Goal: Task Accomplishment & Management: Use online tool/utility

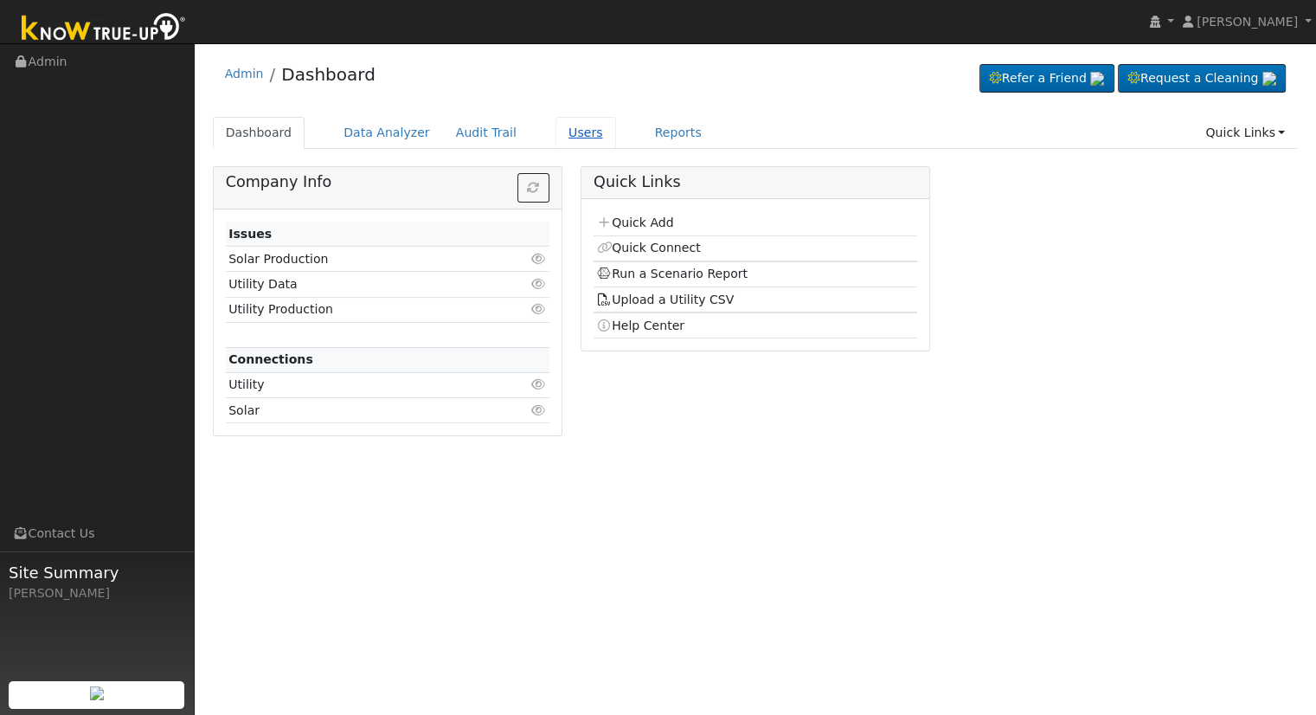
click at [558, 129] on link "Users" at bounding box center [586, 133] width 61 height 32
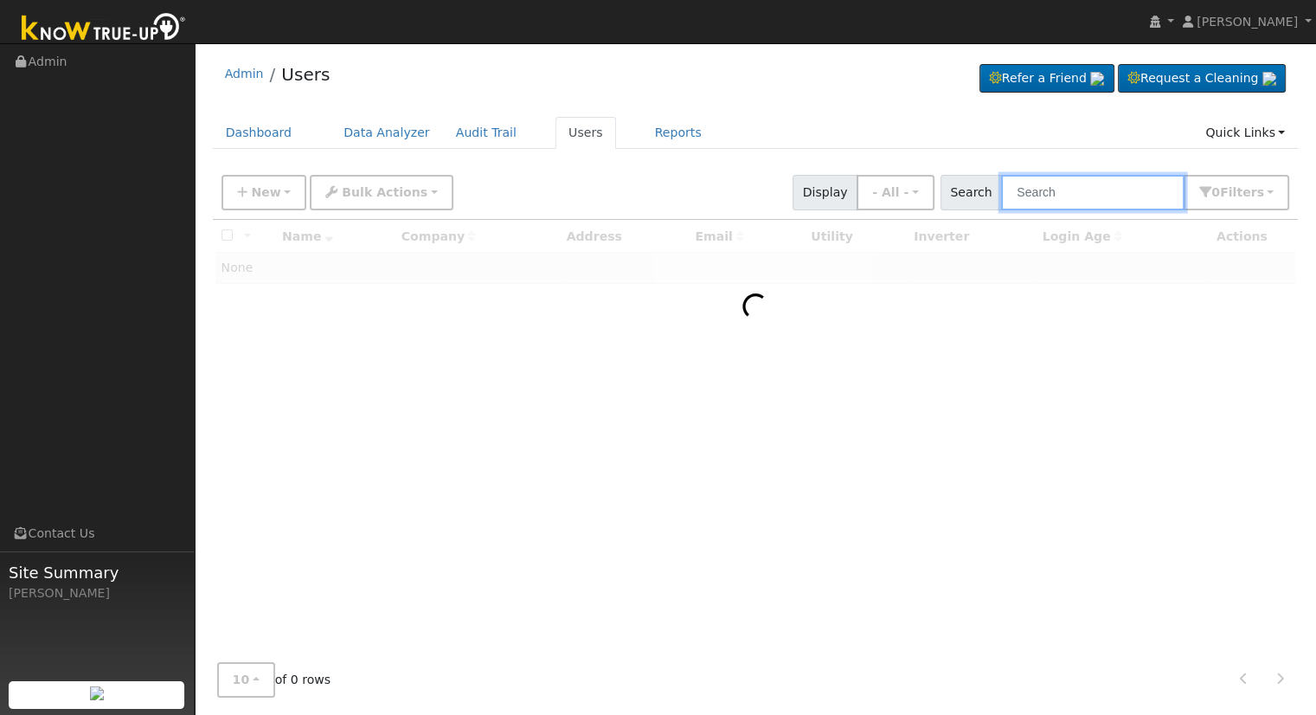
click at [1138, 199] on input "text" at bounding box center [1092, 192] width 183 height 35
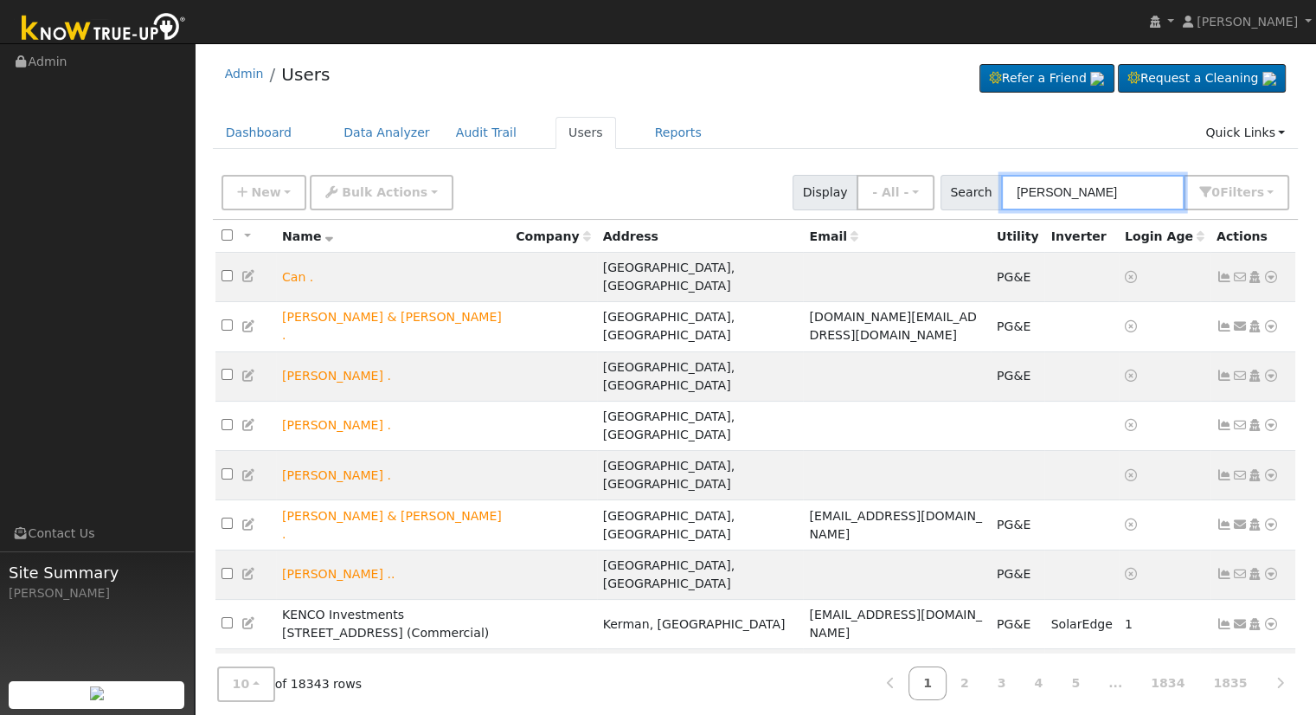
type input "Chris"
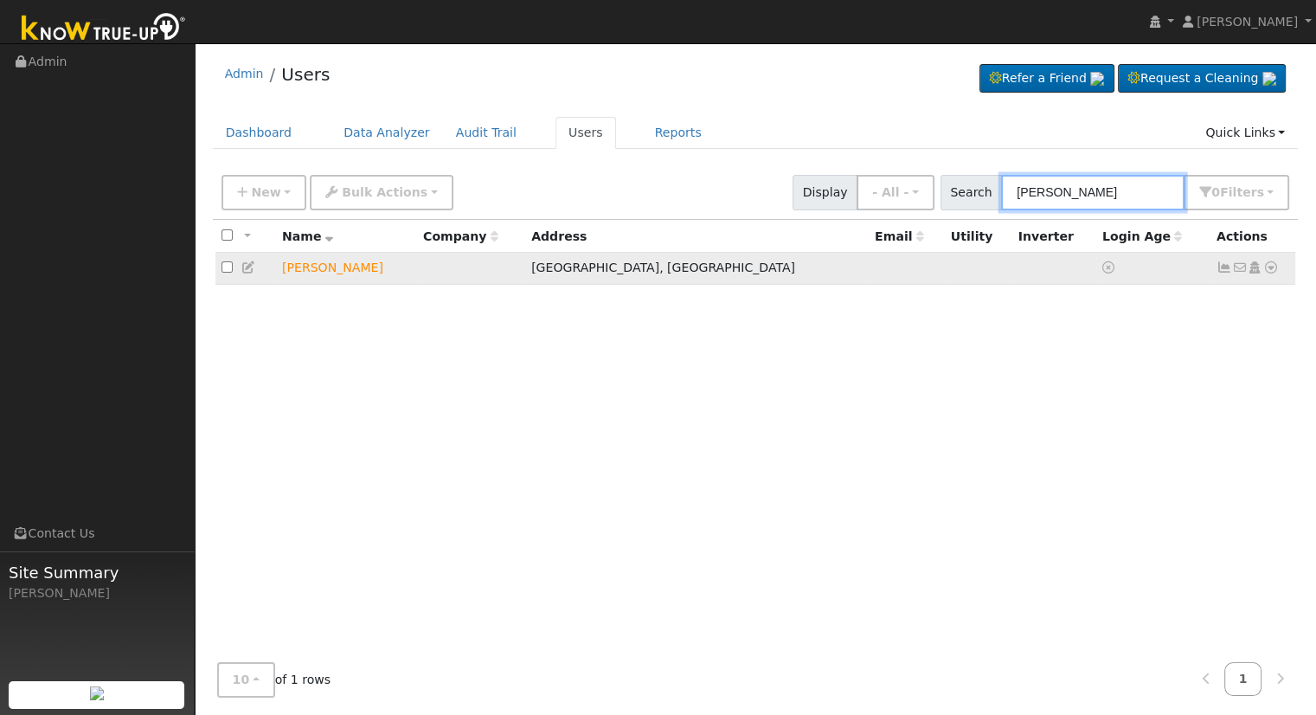
type input "[PERSON_NAME]"
click at [1268, 267] on icon at bounding box center [1272, 267] width 16 height 12
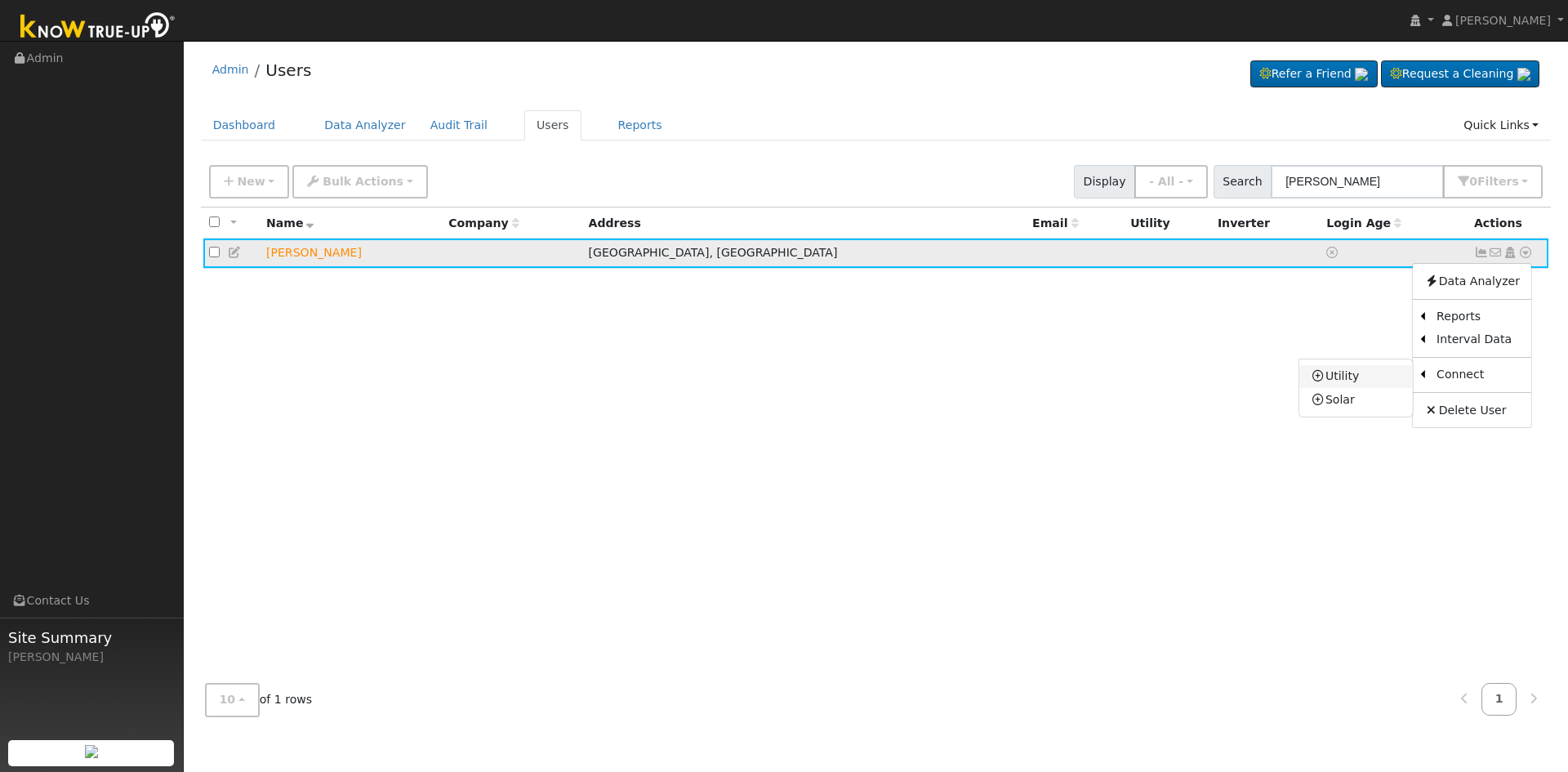
click at [1242, 378] on link "Utility" at bounding box center [1356, 377] width 113 height 23
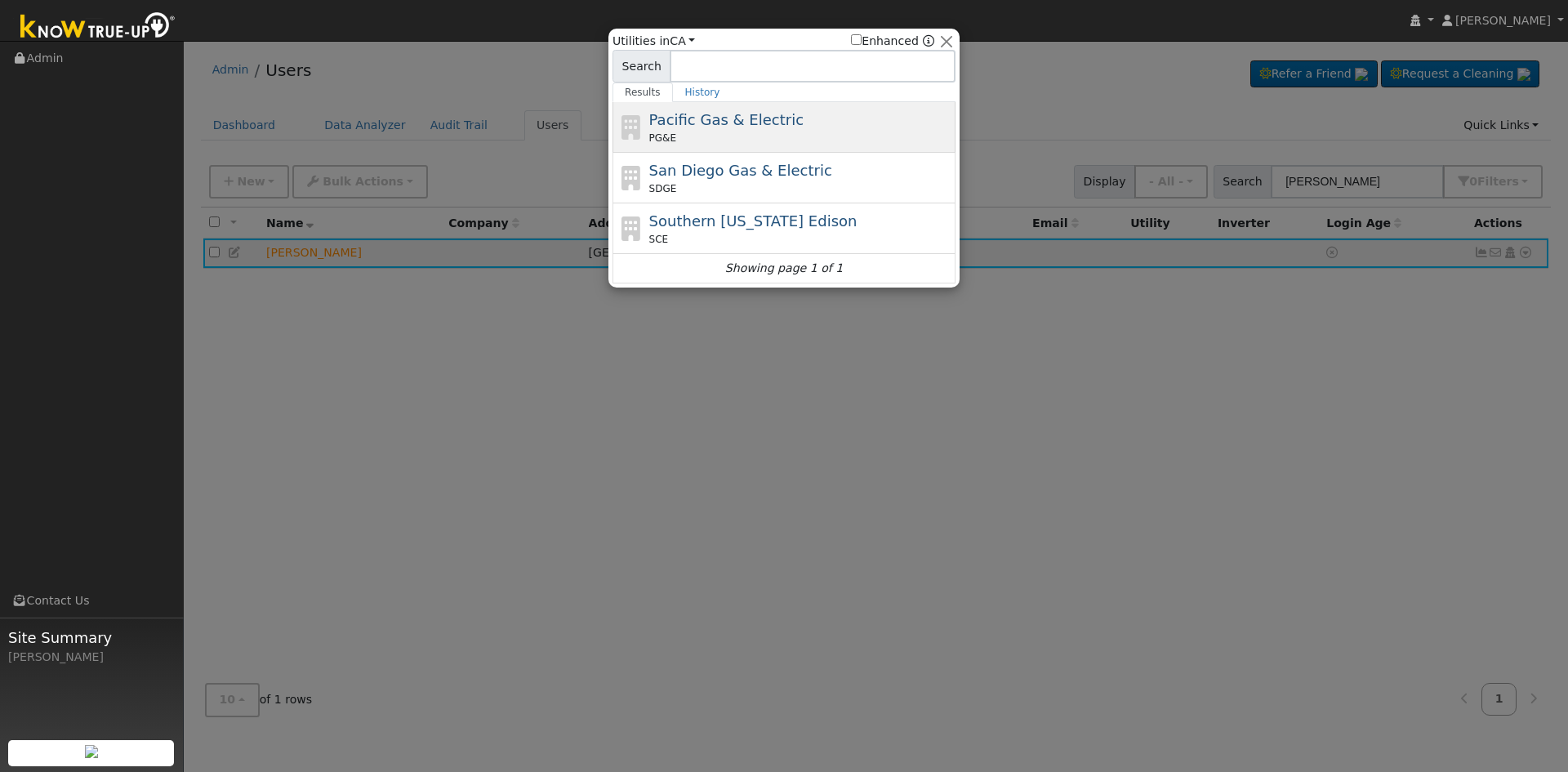
click at [693, 118] on span "Pacific Gas & Electric" at bounding box center [726, 120] width 155 height 17
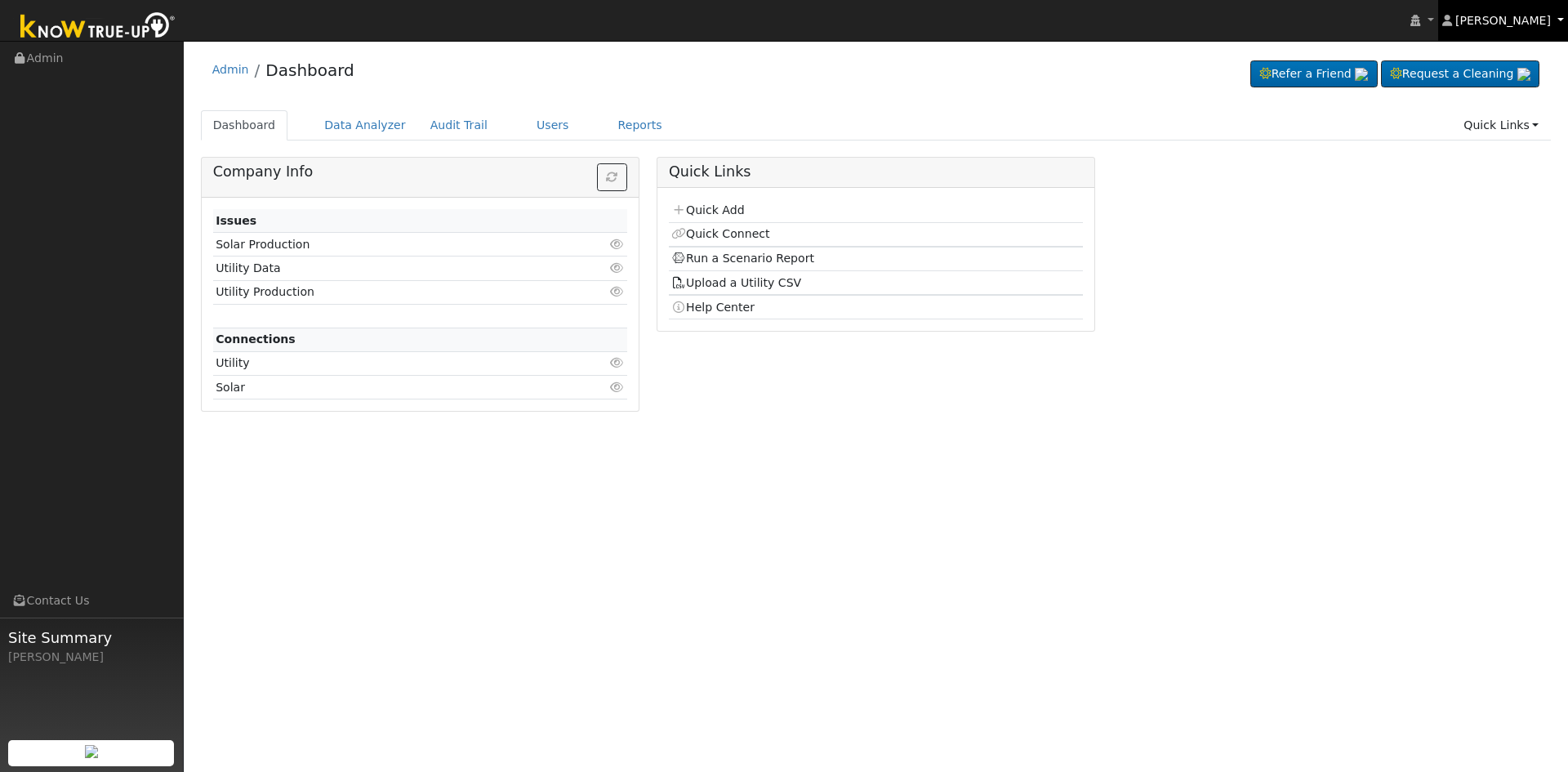
click at [1501, 21] on span "[PERSON_NAME]" at bounding box center [1502, 21] width 95 height 13
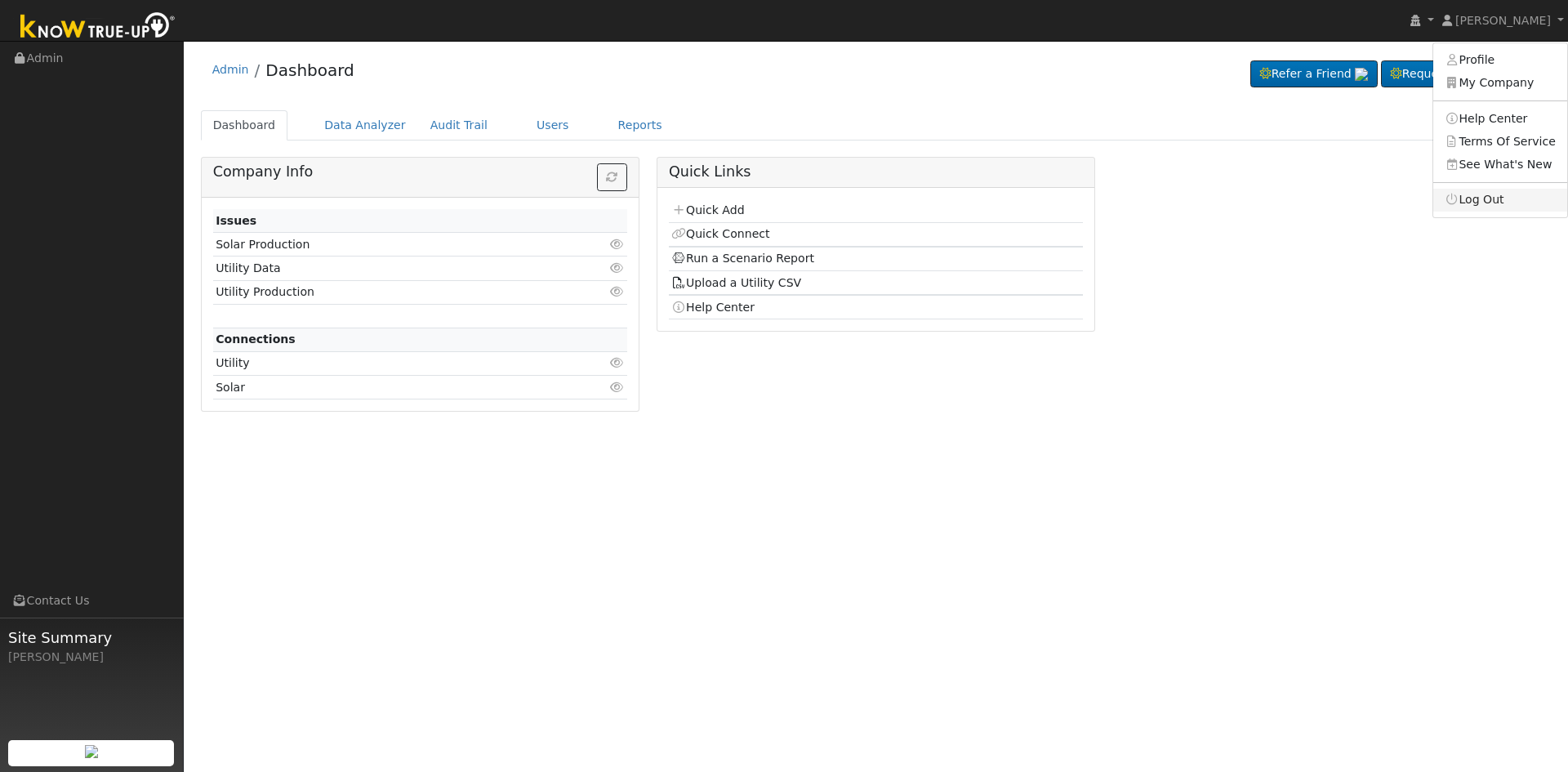
click at [1492, 204] on link "Log Out" at bounding box center [1500, 200] width 134 height 23
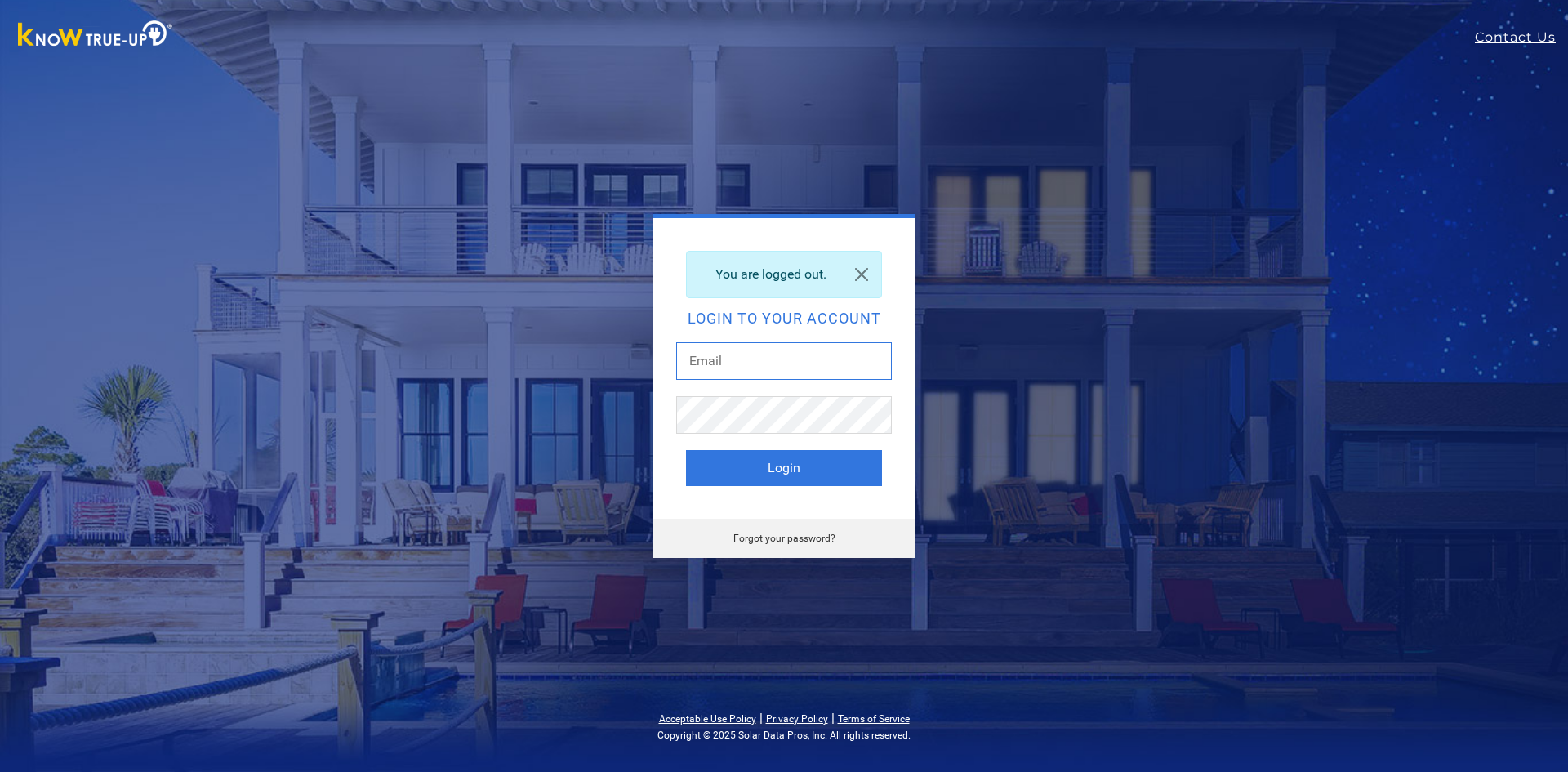
click at [748, 361] on input "text" at bounding box center [784, 361] width 215 height 38
type input "ericc@solarnegotiators.com"
click at [803, 469] on button "Login" at bounding box center [784, 468] width 196 height 36
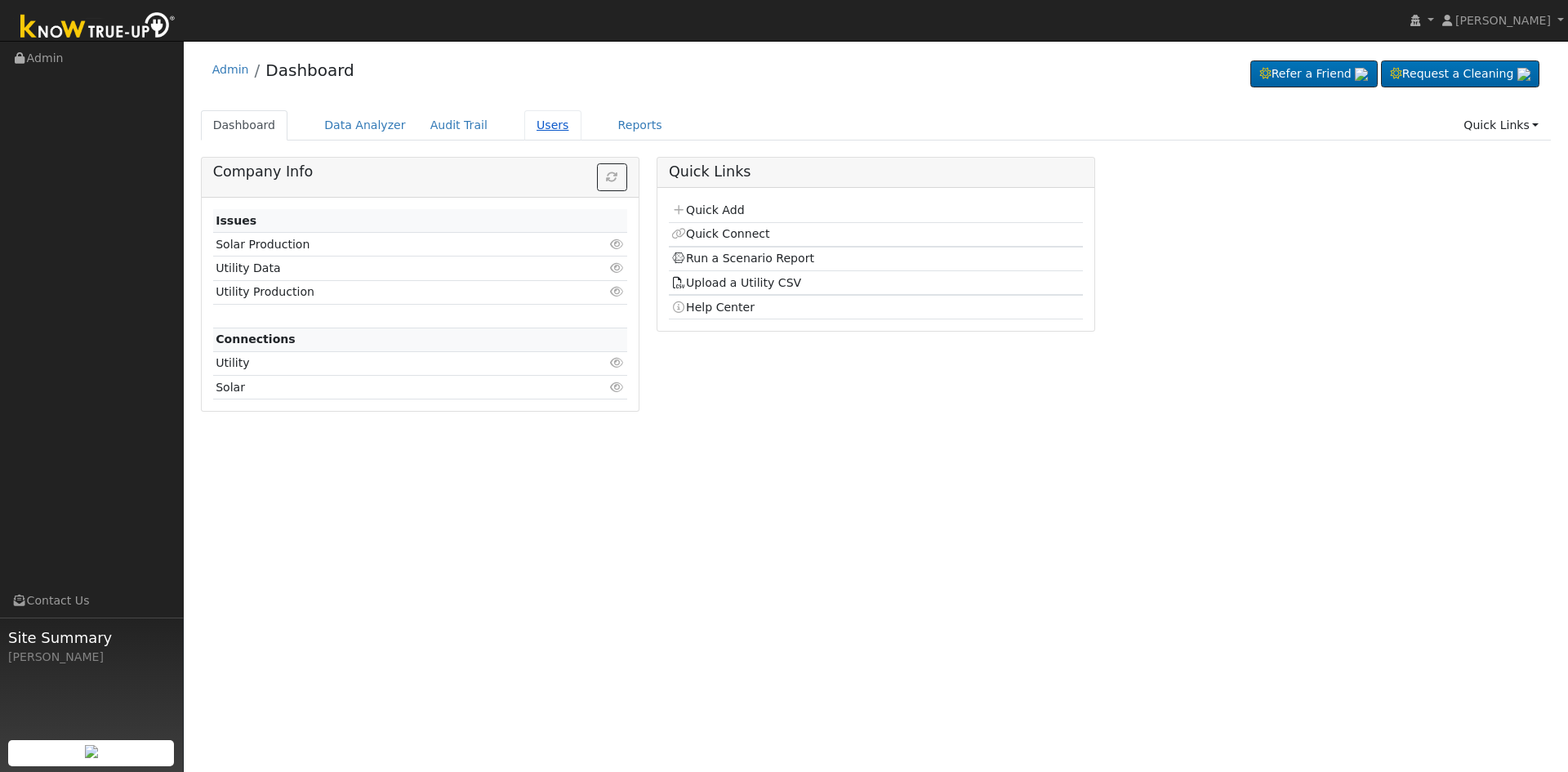
click at [527, 128] on link "Users" at bounding box center [553, 126] width 58 height 30
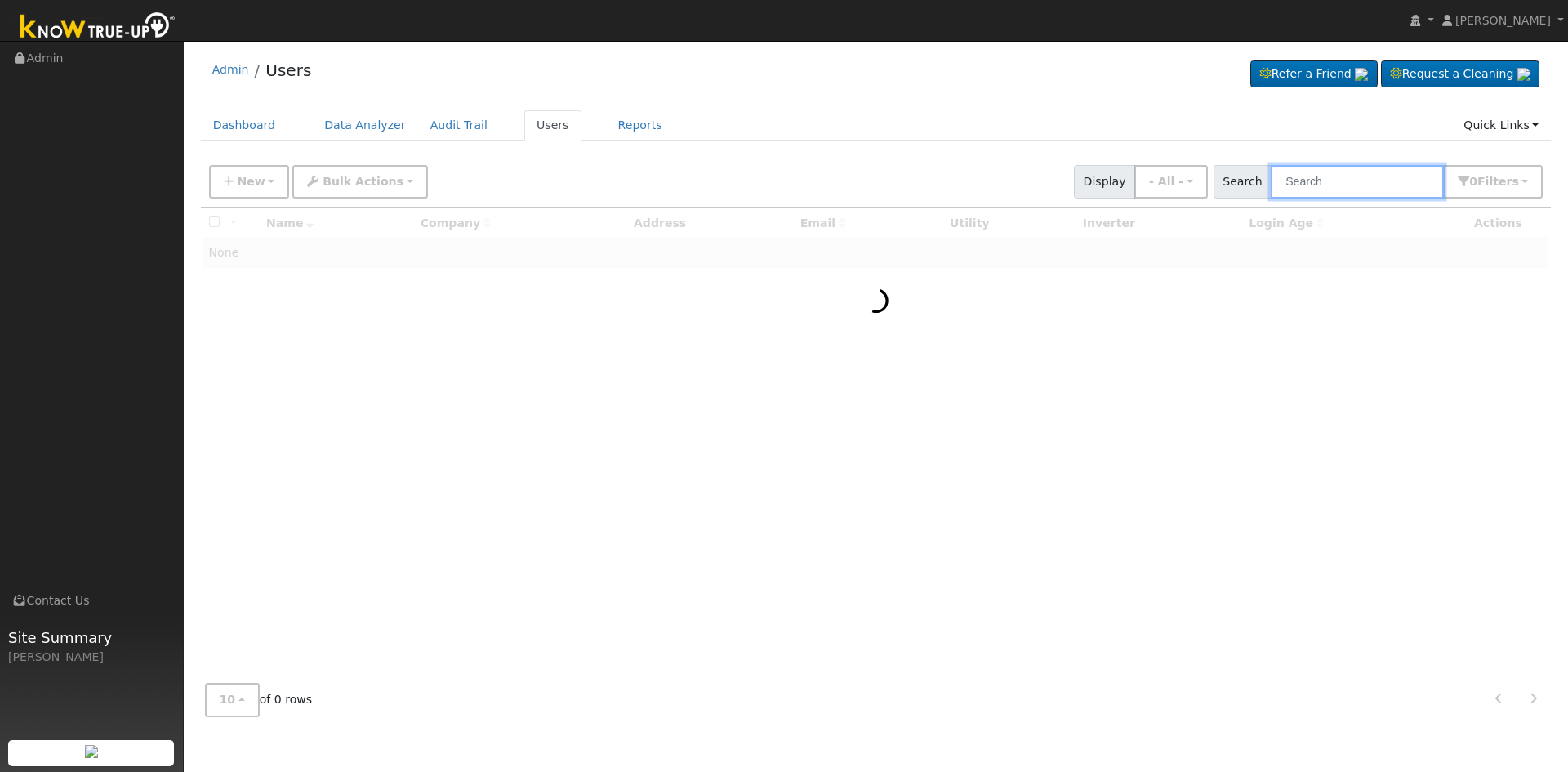
click at [1368, 183] on input "text" at bounding box center [1357, 181] width 173 height 33
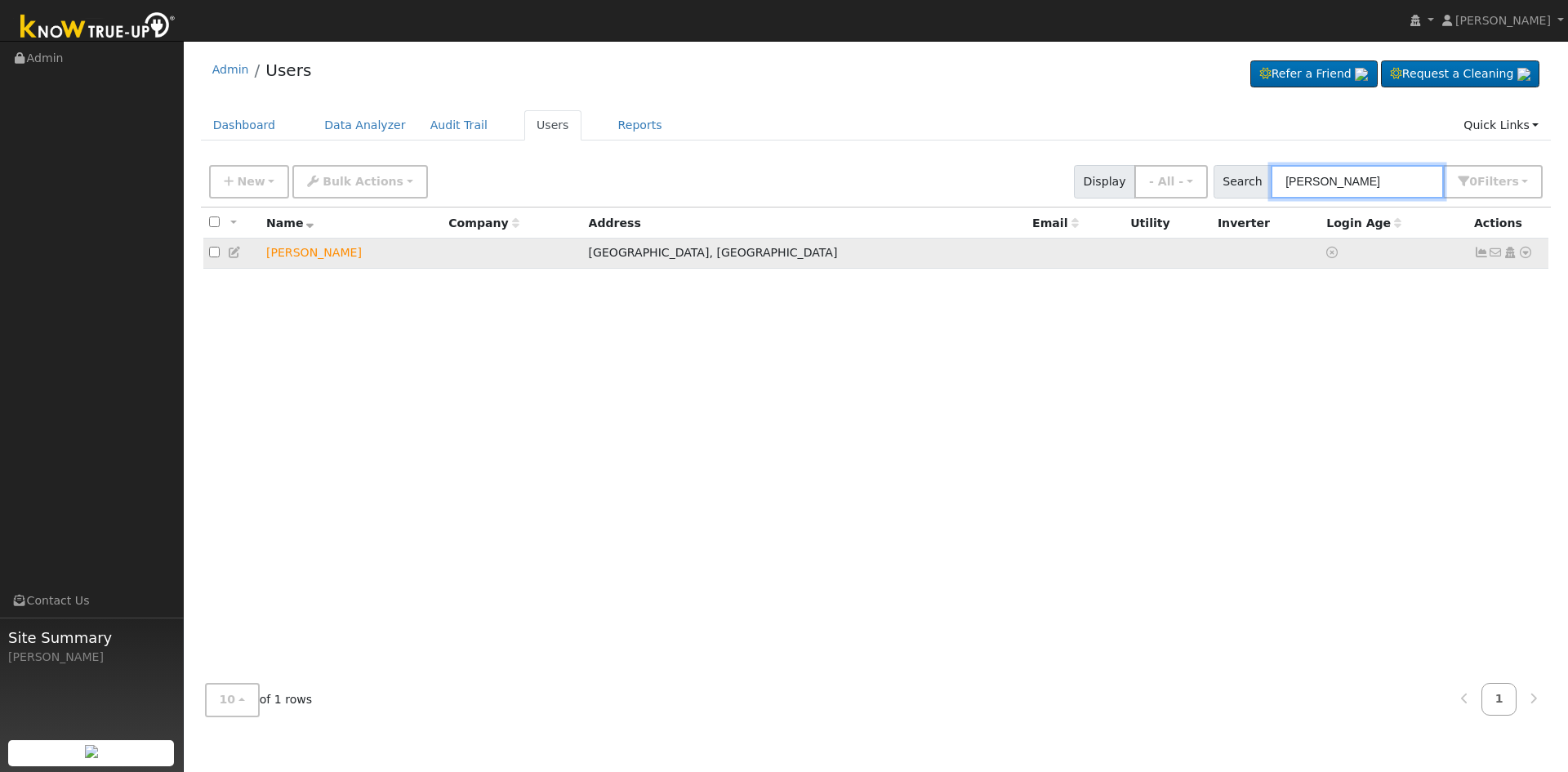
type input "[PERSON_NAME]"
click at [1522, 256] on icon at bounding box center [1526, 252] width 15 height 11
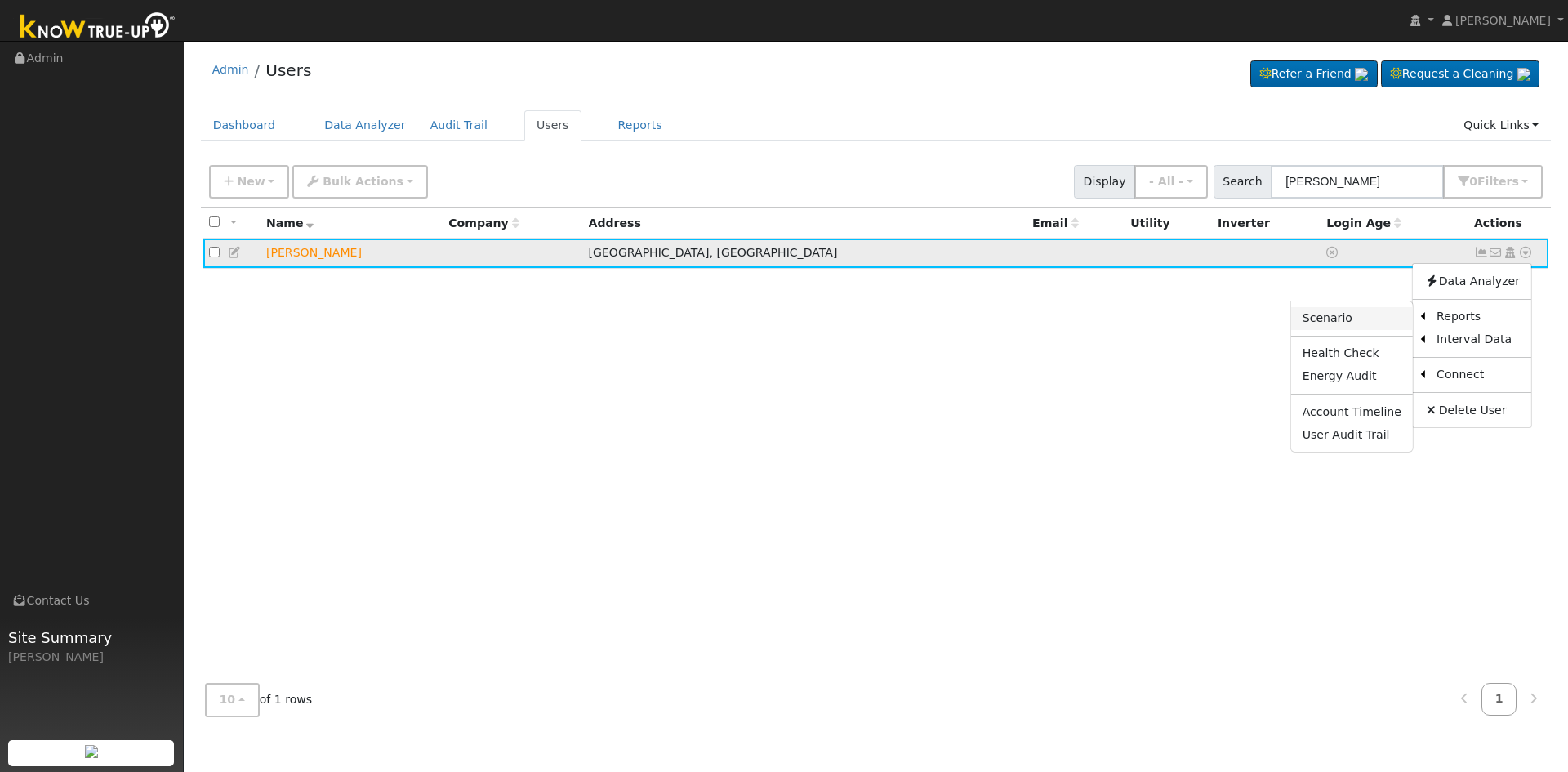
click at [1346, 318] on link "Scenario" at bounding box center [1351, 318] width 122 height 23
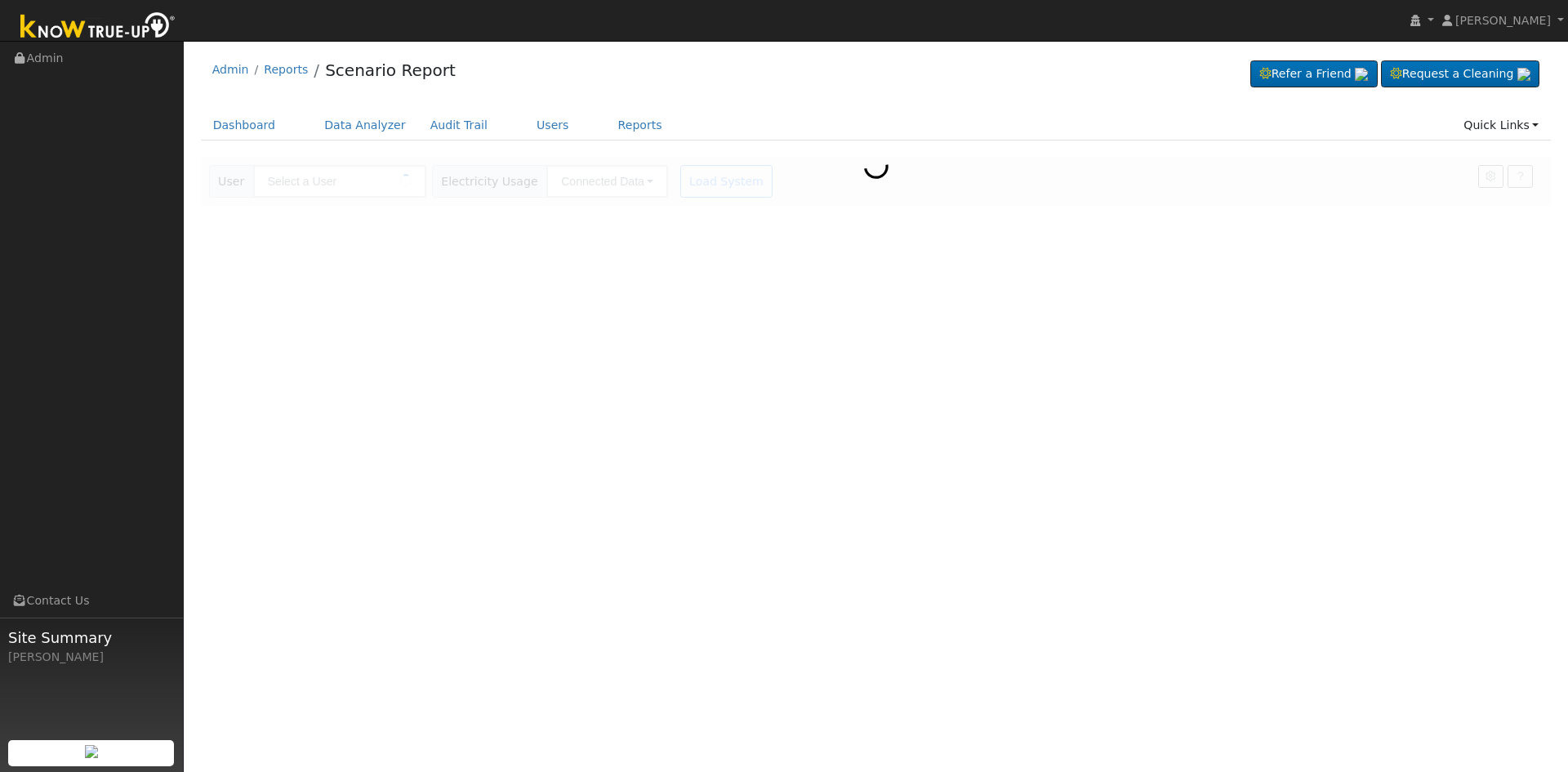
type input "[PERSON_NAME]"
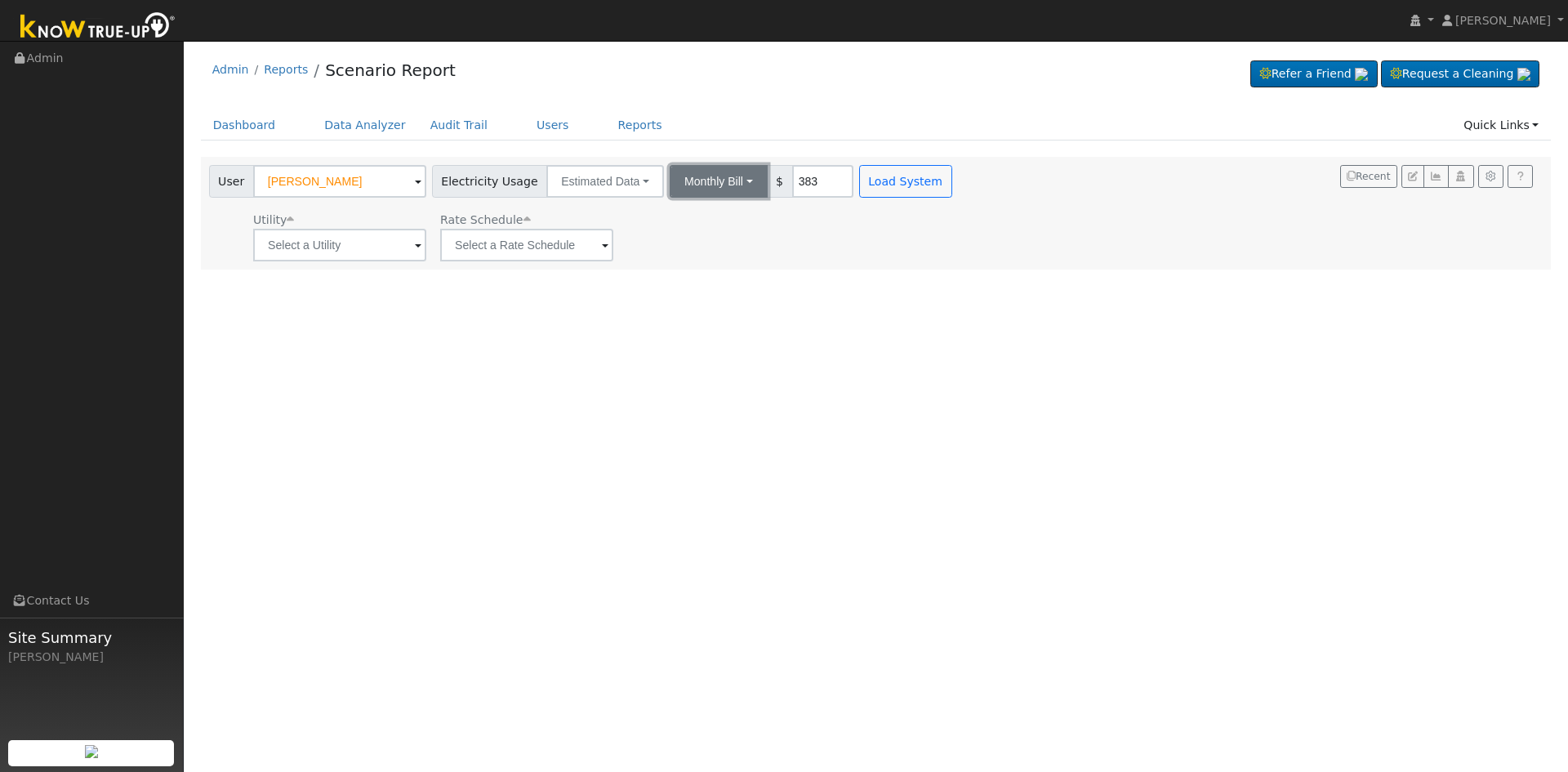
click at [670, 176] on button "Monthly Bill" at bounding box center [719, 181] width 98 height 33
click at [1034, 222] on div "User Amando Torres Account Default Account Default Account 1561 East Silver Sum…" at bounding box center [873, 210] width 1334 height 102
click at [883, 184] on button "Load System" at bounding box center [905, 181] width 93 height 33
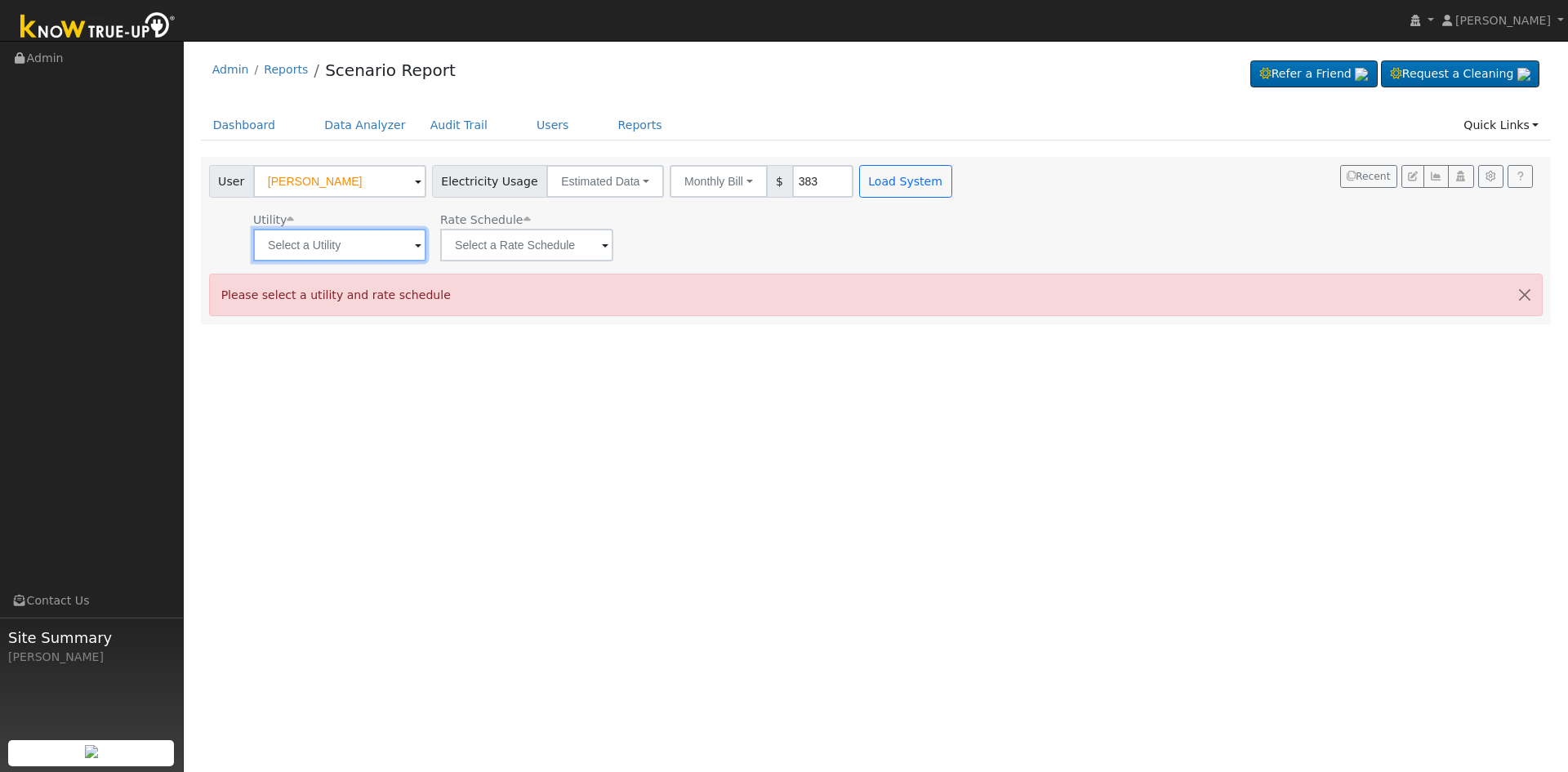
click at [357, 255] on input "text" at bounding box center [339, 244] width 173 height 33
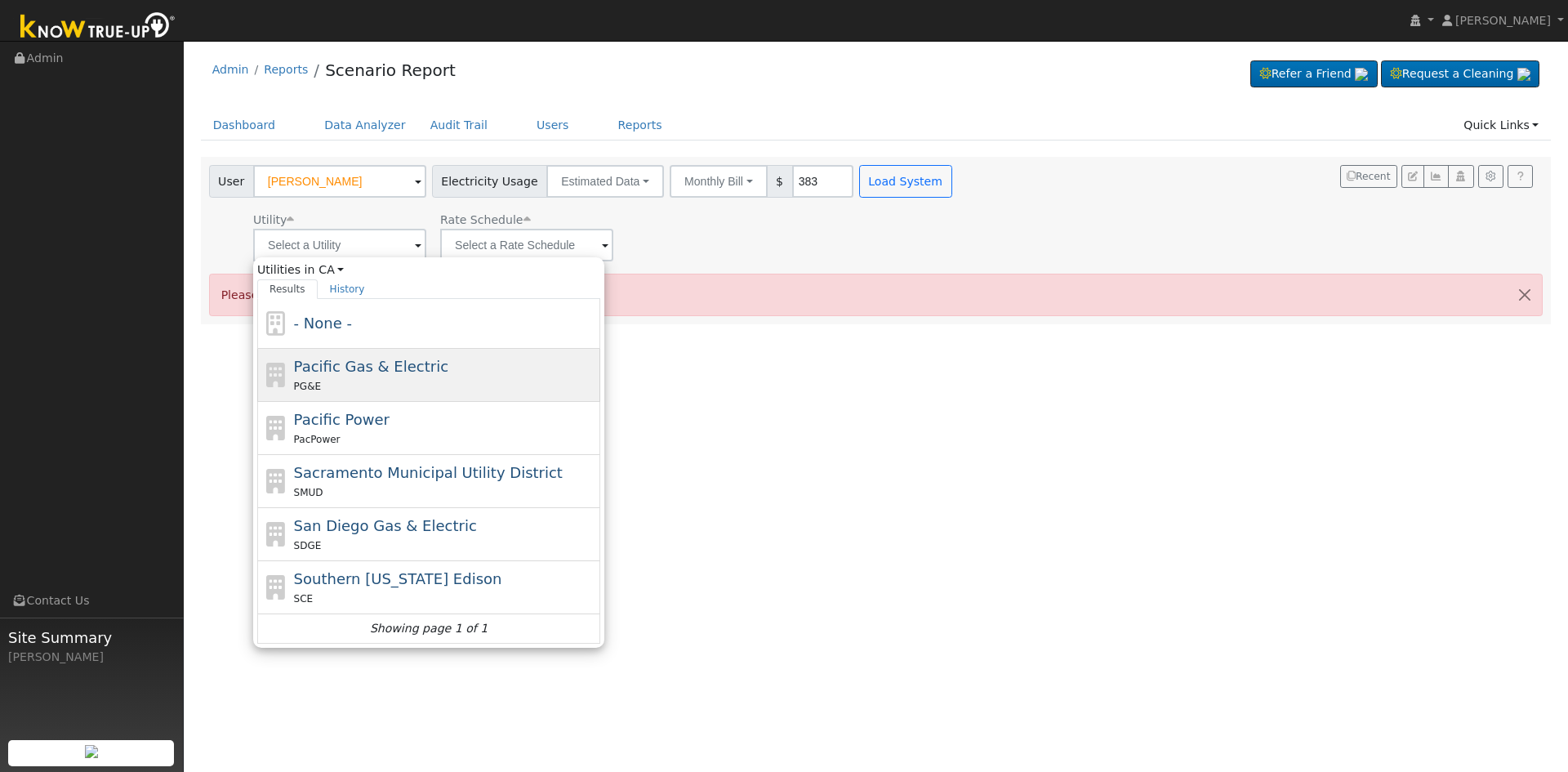
click at [360, 361] on span "Pacific Gas & Electric" at bounding box center [372, 366] width 155 height 17
type input "Pacific Gas & Electric"
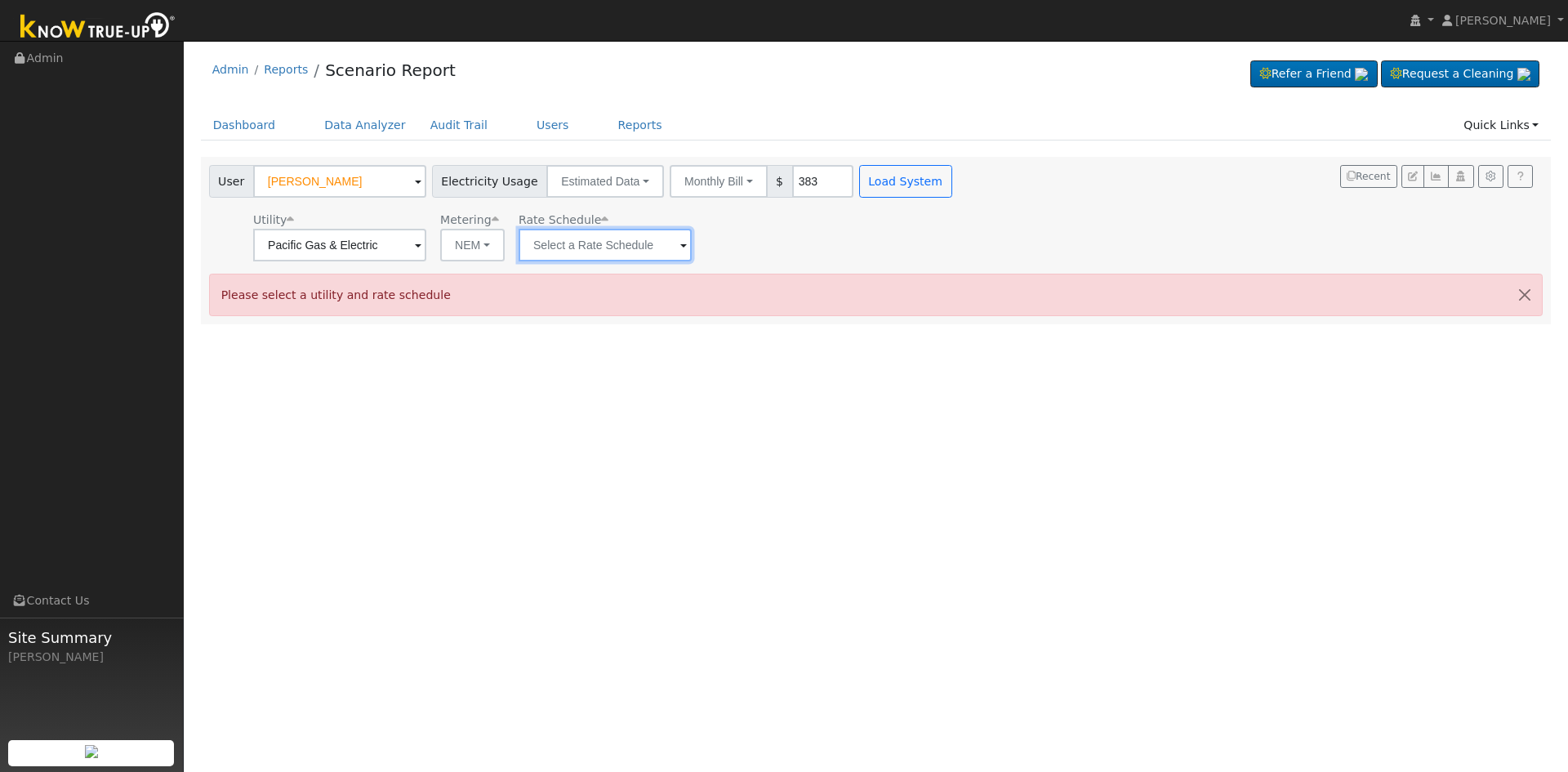
click at [575, 240] on input "text" at bounding box center [605, 244] width 173 height 33
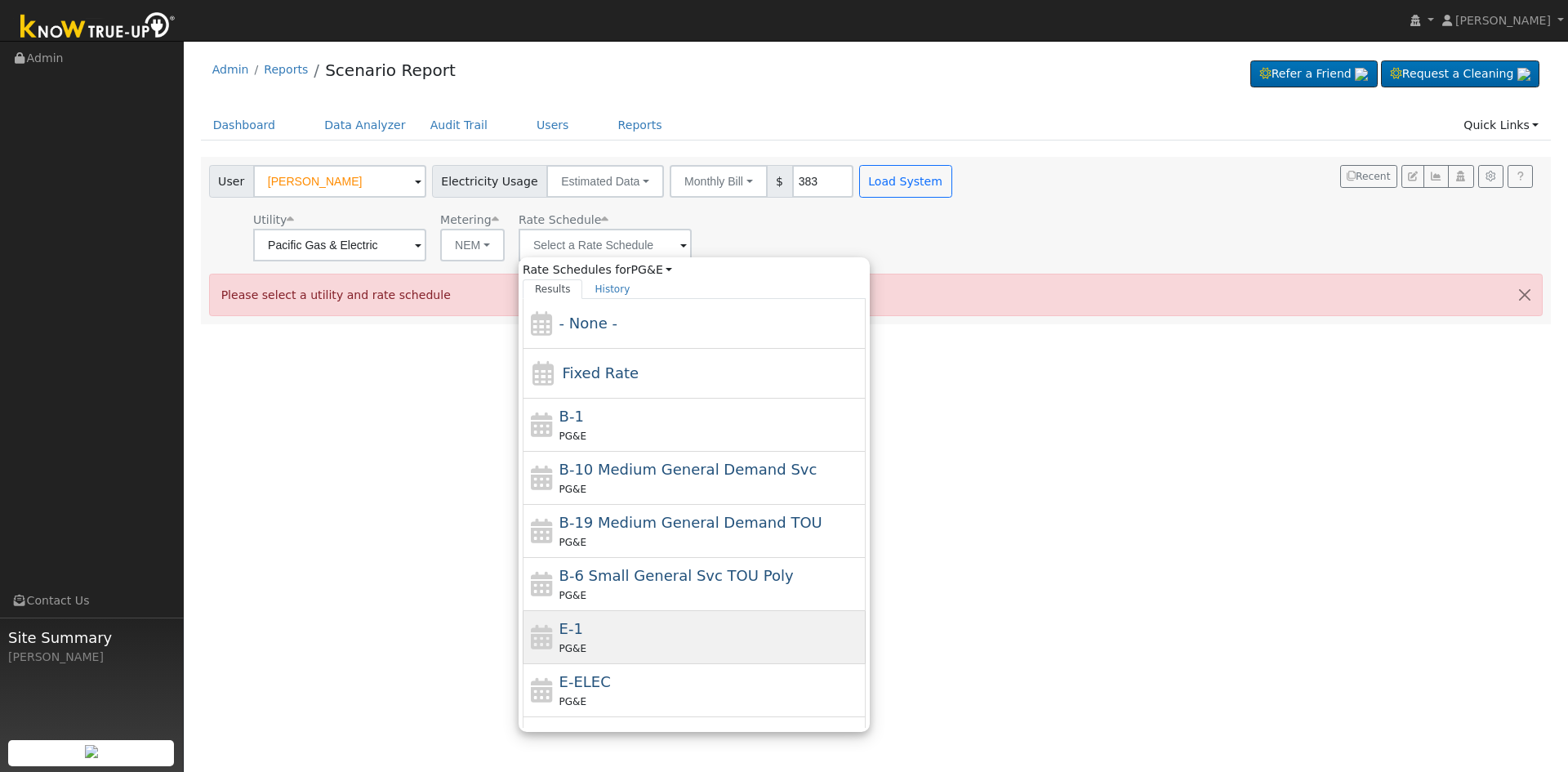
click at [616, 640] on div "PG&E" at bounding box center [710, 648] width 303 height 17
type input "E-1"
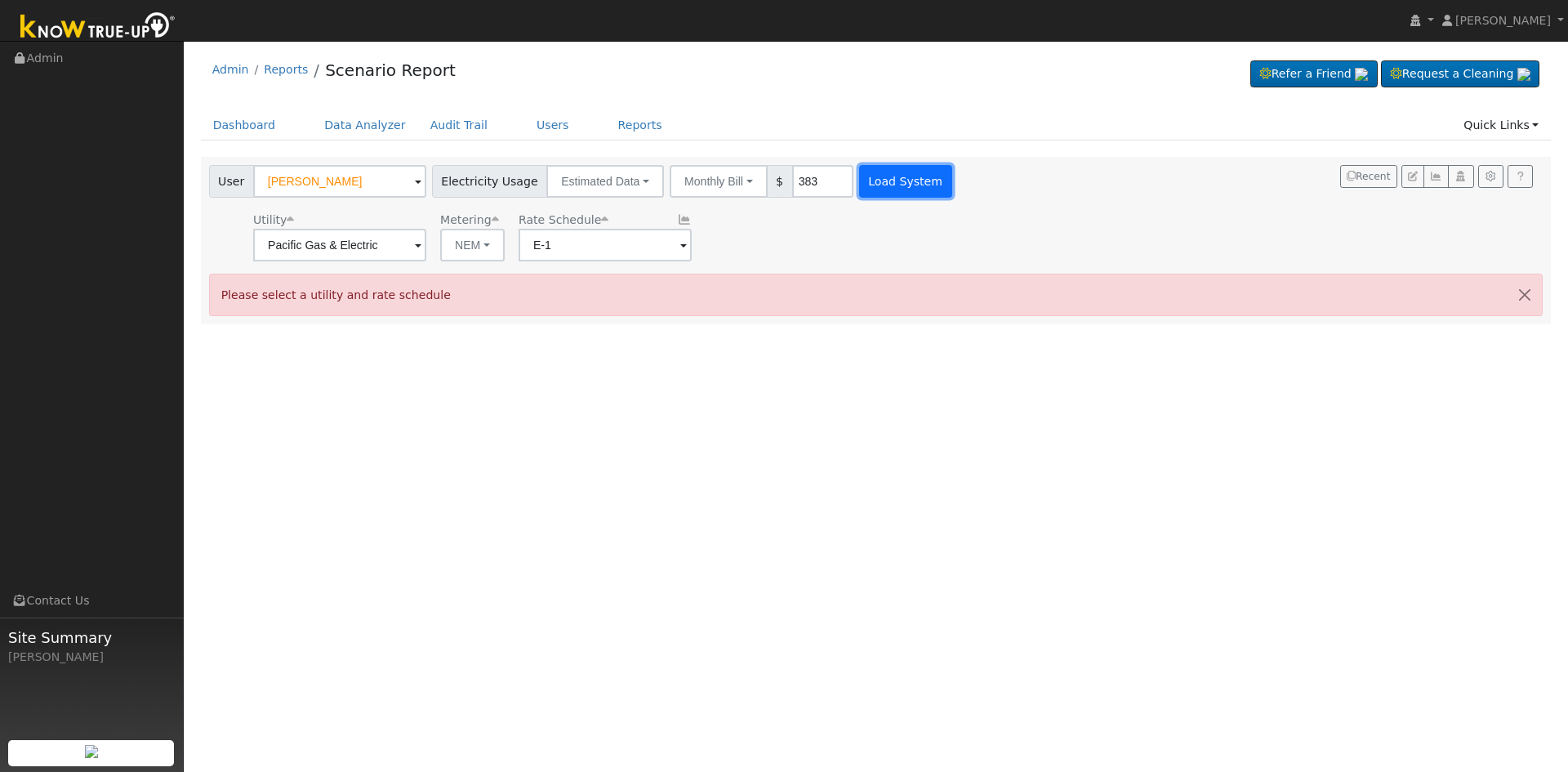
click at [890, 177] on button "Load System" at bounding box center [905, 181] width 93 height 33
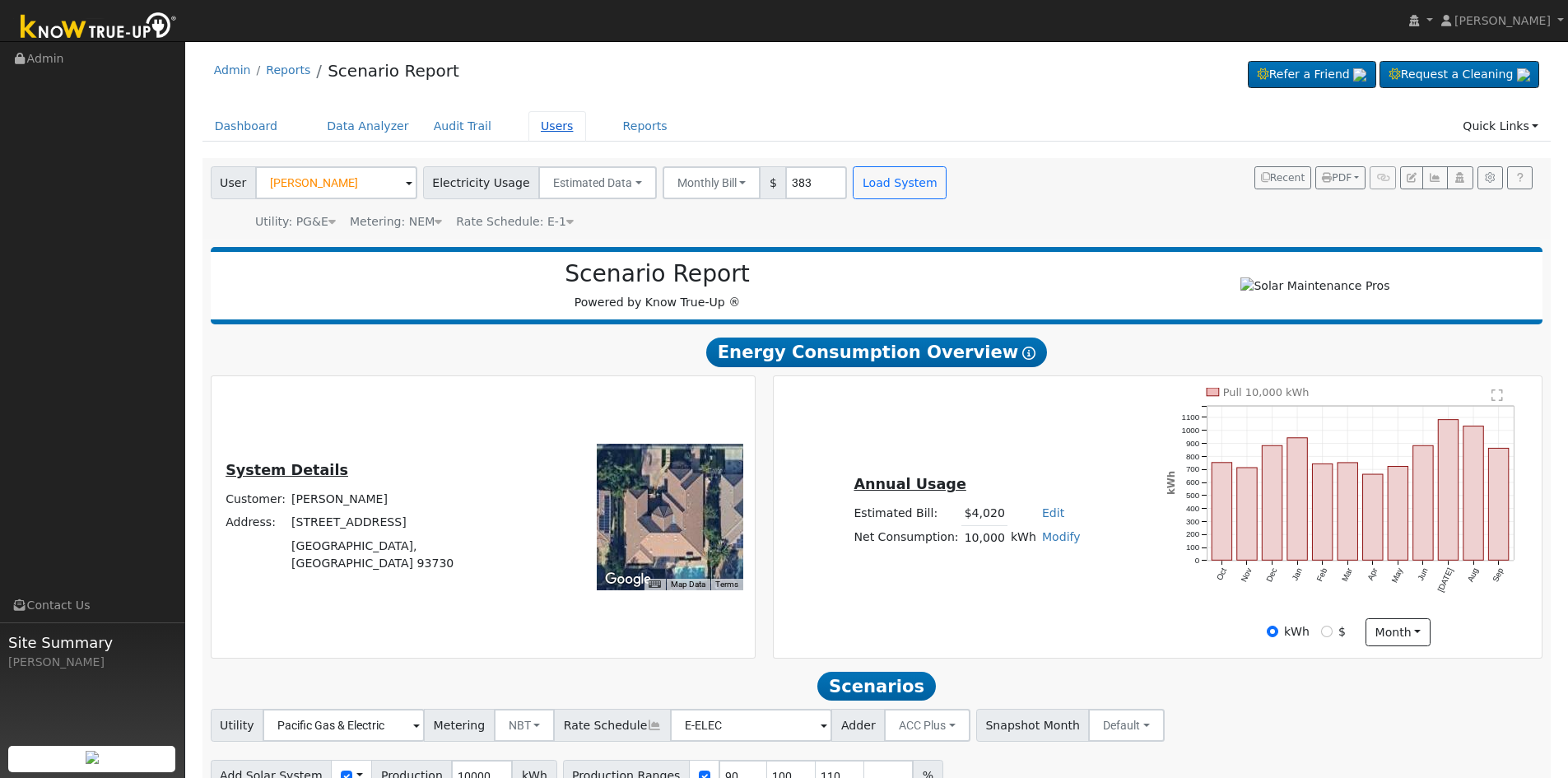
click at [529, 126] on link "Users" at bounding box center [557, 126] width 58 height 30
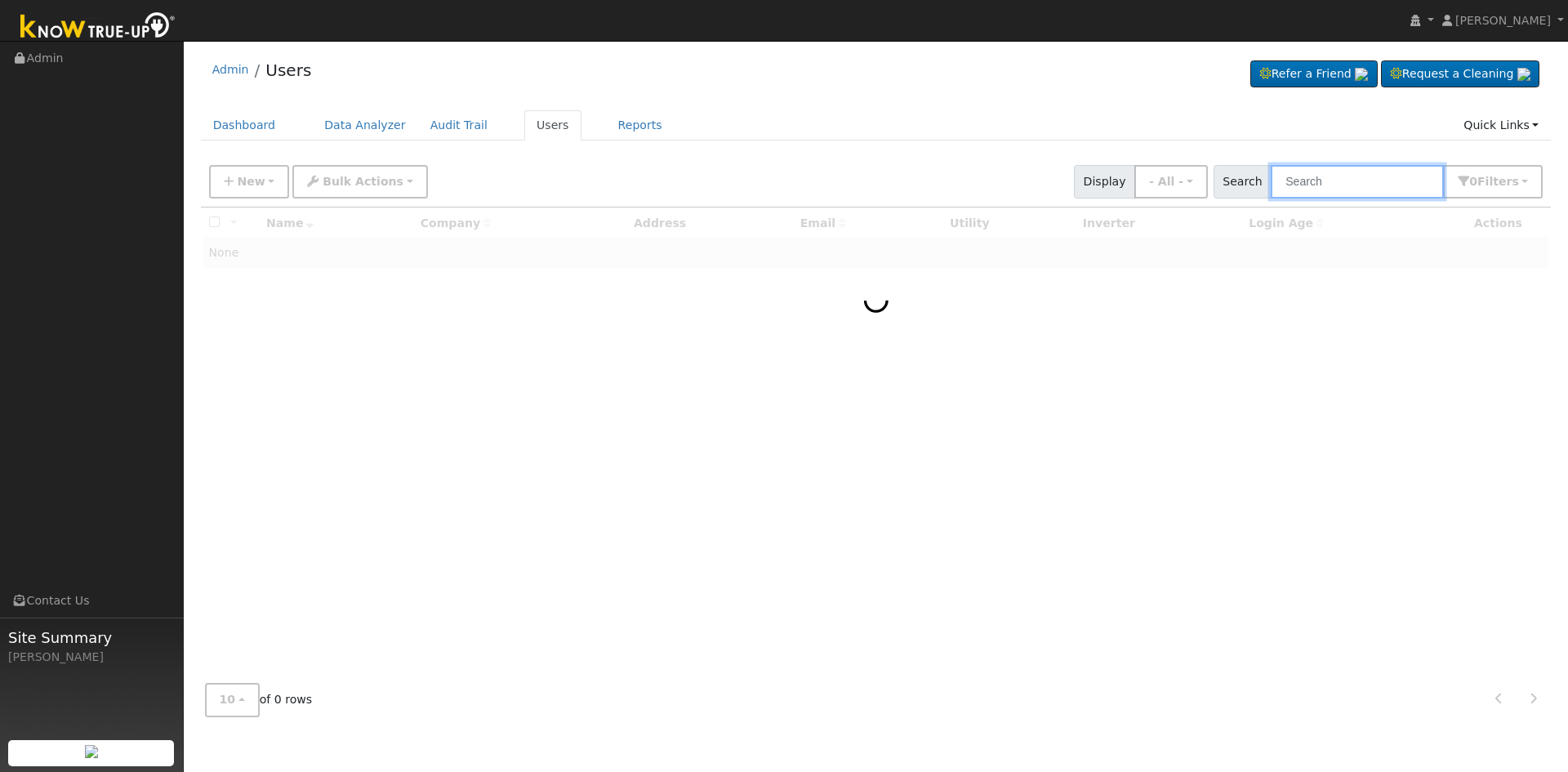
click at [1331, 180] on input "text" at bounding box center [1357, 181] width 173 height 33
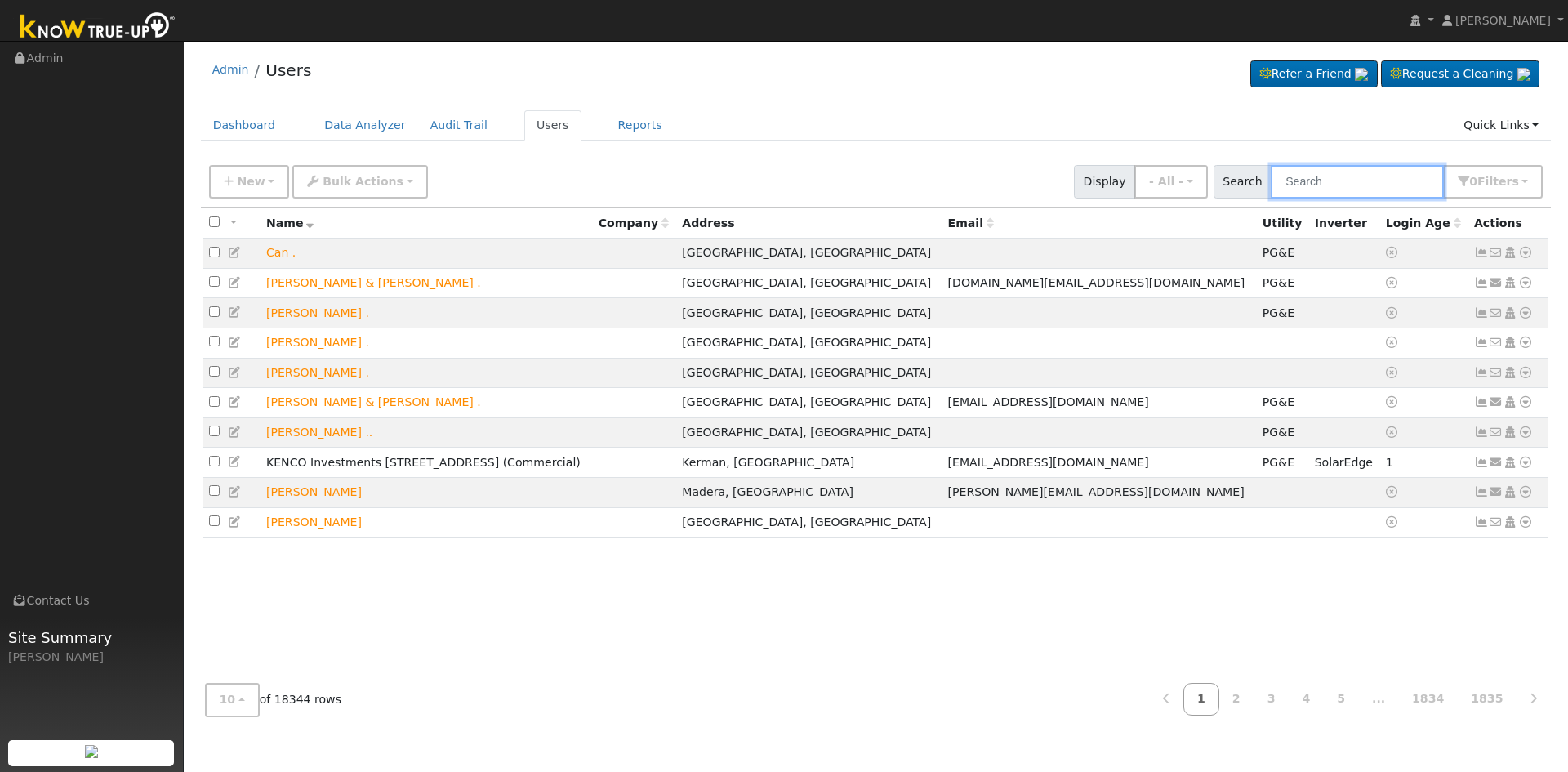
type input "A"
type input "Chri"
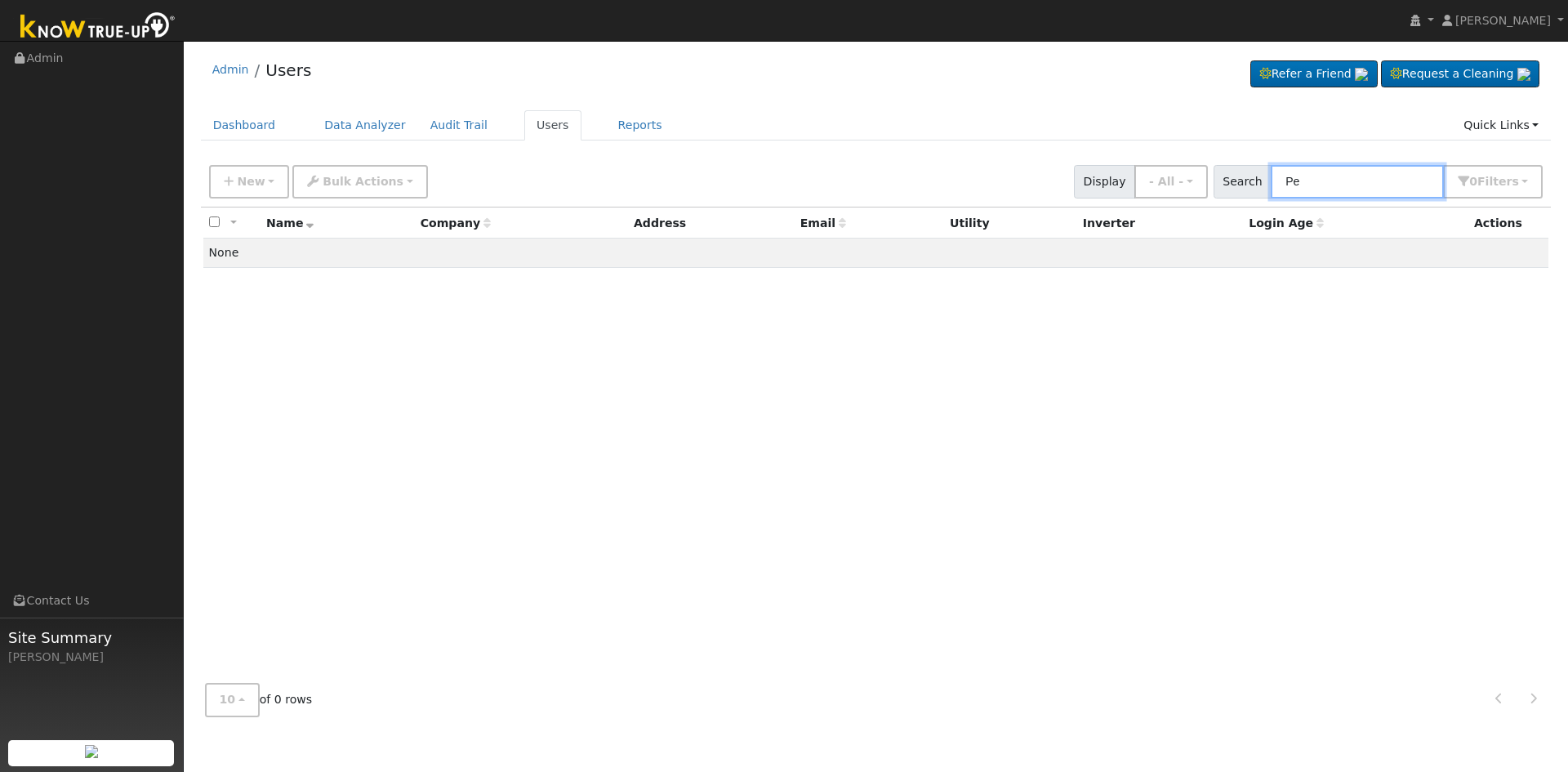
type input "P"
drag, startPoint x: 1415, startPoint y: 169, endPoint x: 965, endPoint y: 182, distance: 450.2
click at [965, 182] on div "New Add User Quick Add Quick Connect Quick Convert Lead Bulk Actions Send Email…" at bounding box center [876, 179] width 1340 height 40
type input "[PERSON_NAME]"
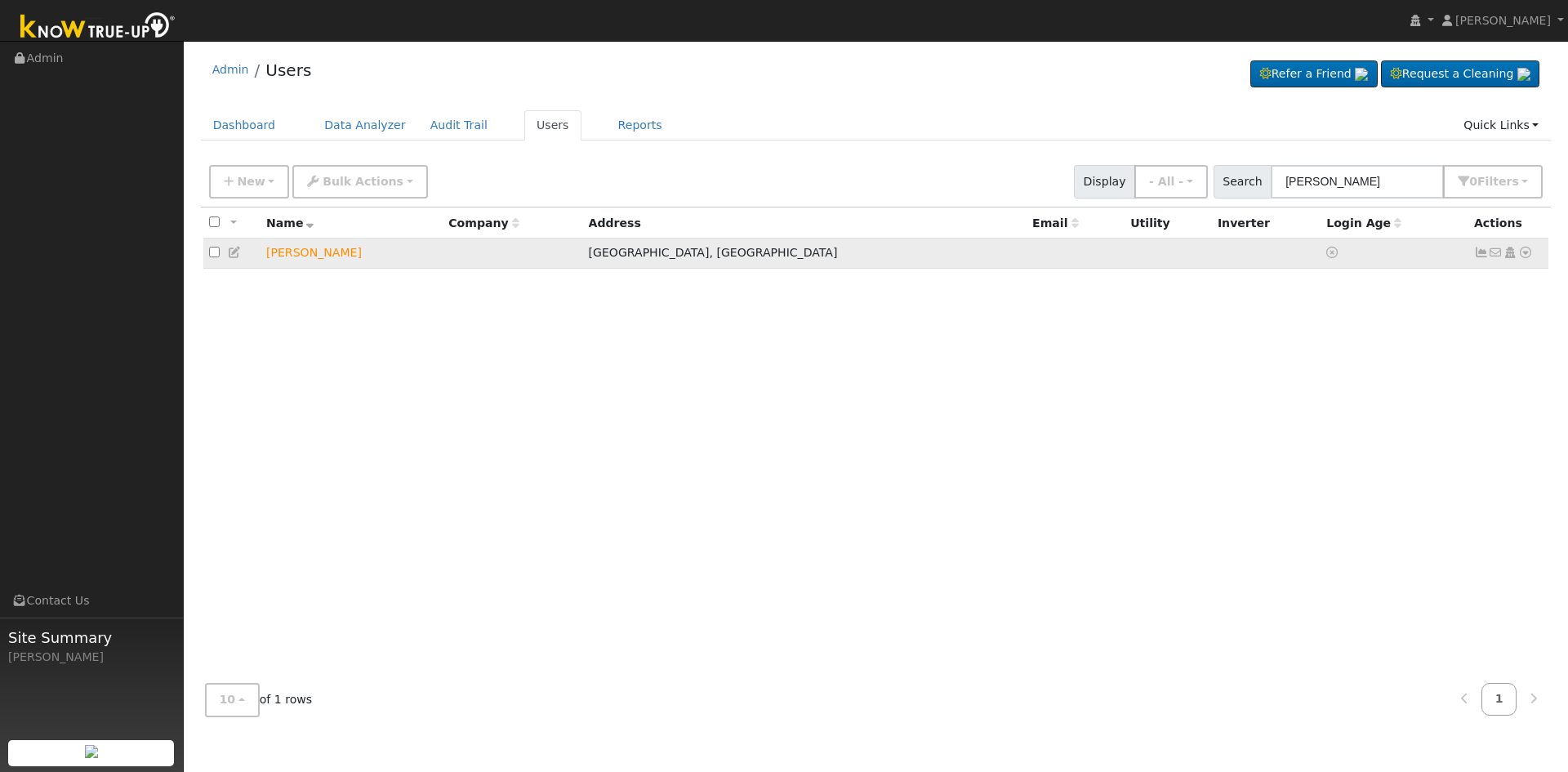
click at [1526, 252] on icon at bounding box center [1526, 252] width 15 height 11
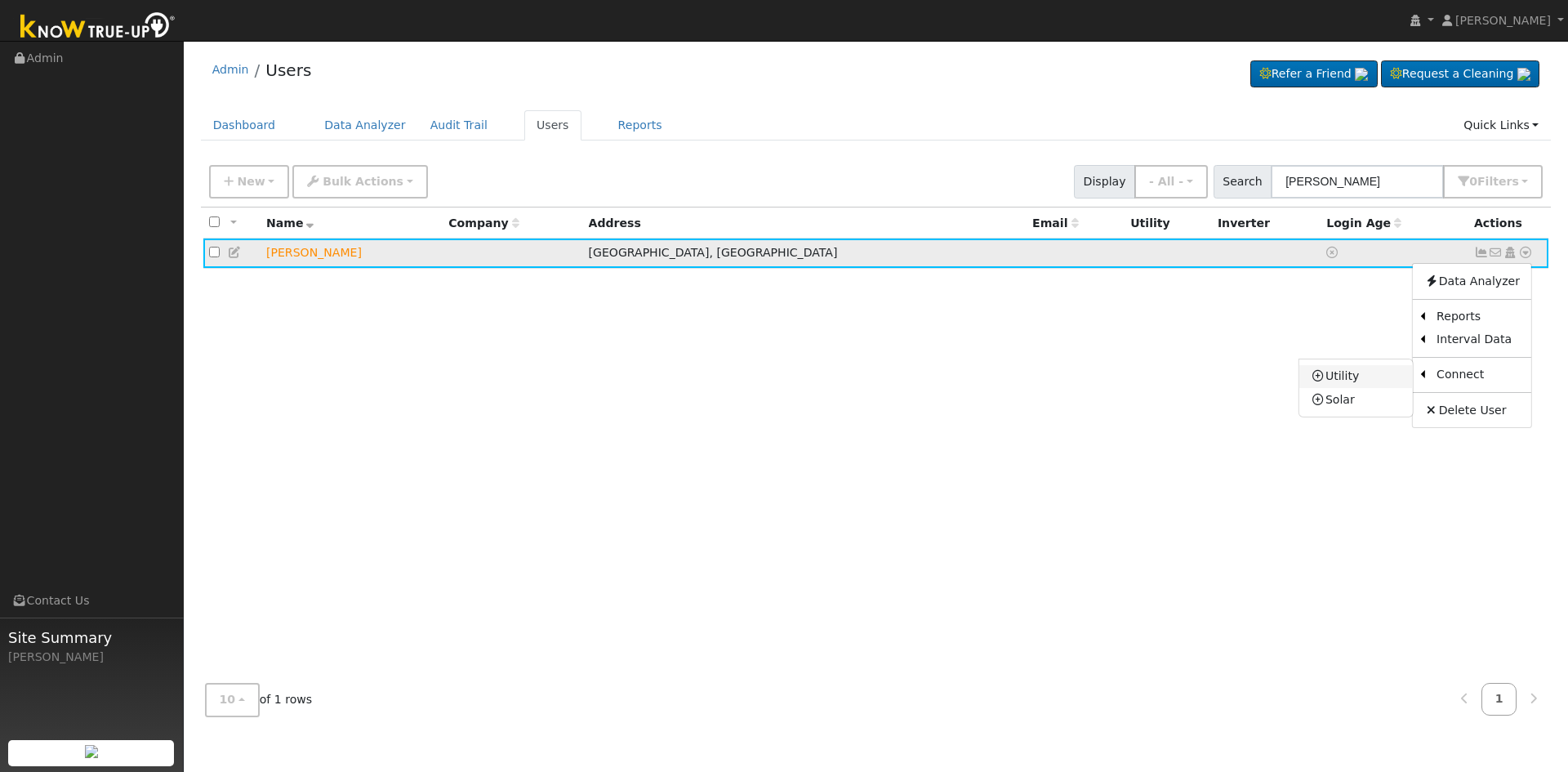
click at [1375, 378] on link "Utility" at bounding box center [1356, 377] width 113 height 23
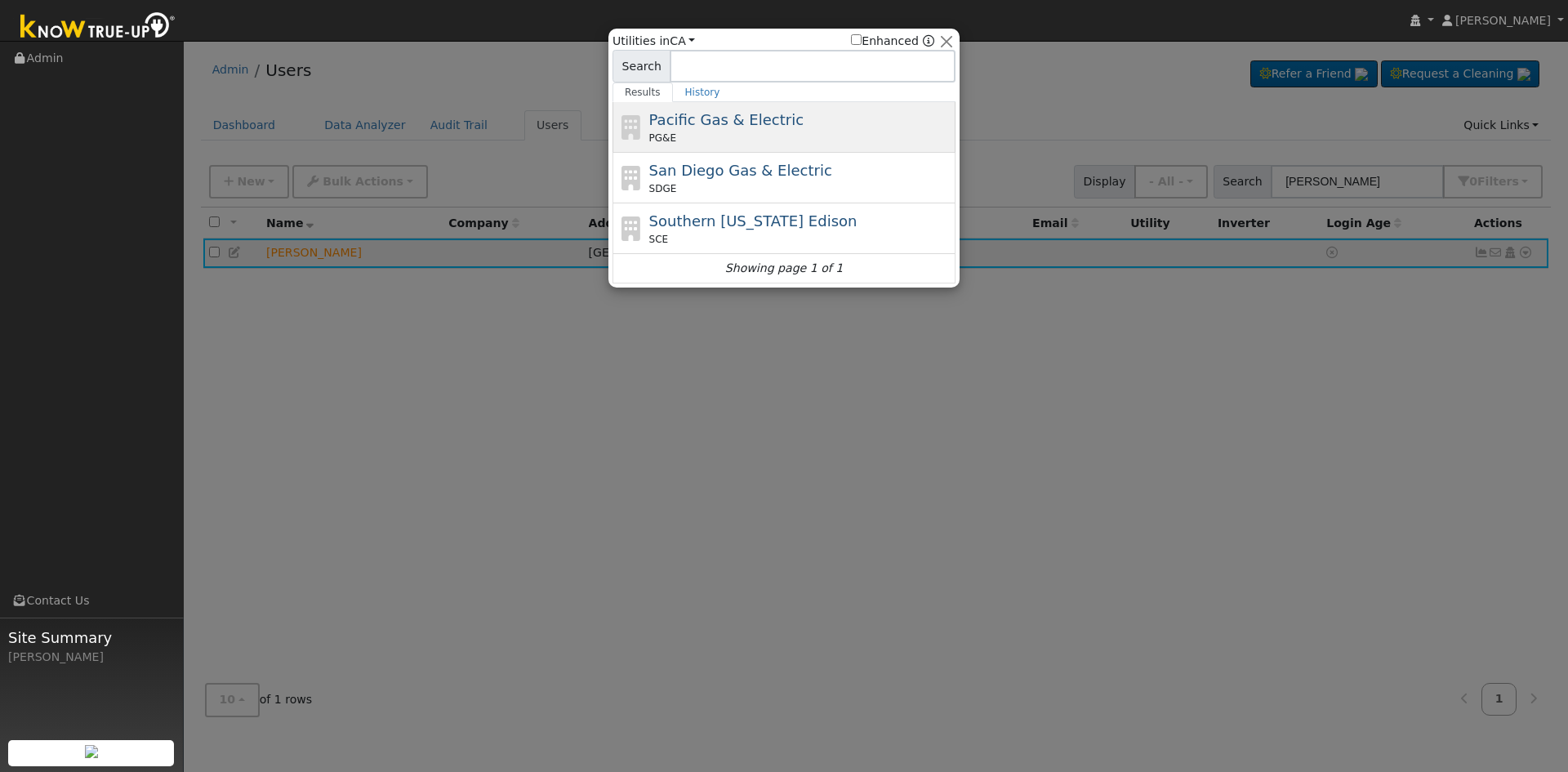
click at [708, 130] on div "Pacific Gas & Electric PG&E" at bounding box center [800, 126] width 303 height 37
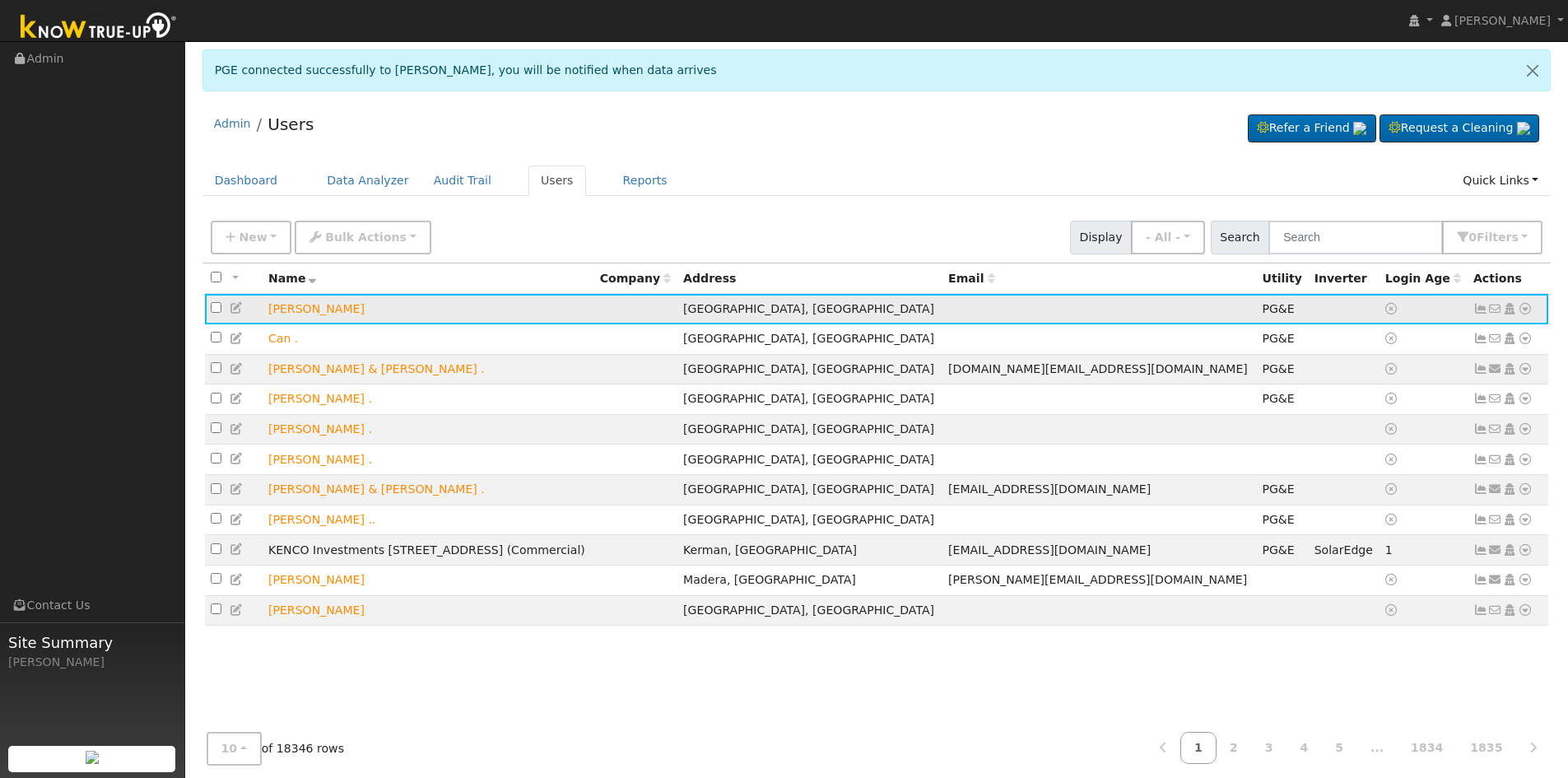
click at [1522, 312] on icon at bounding box center [1525, 308] width 15 height 11
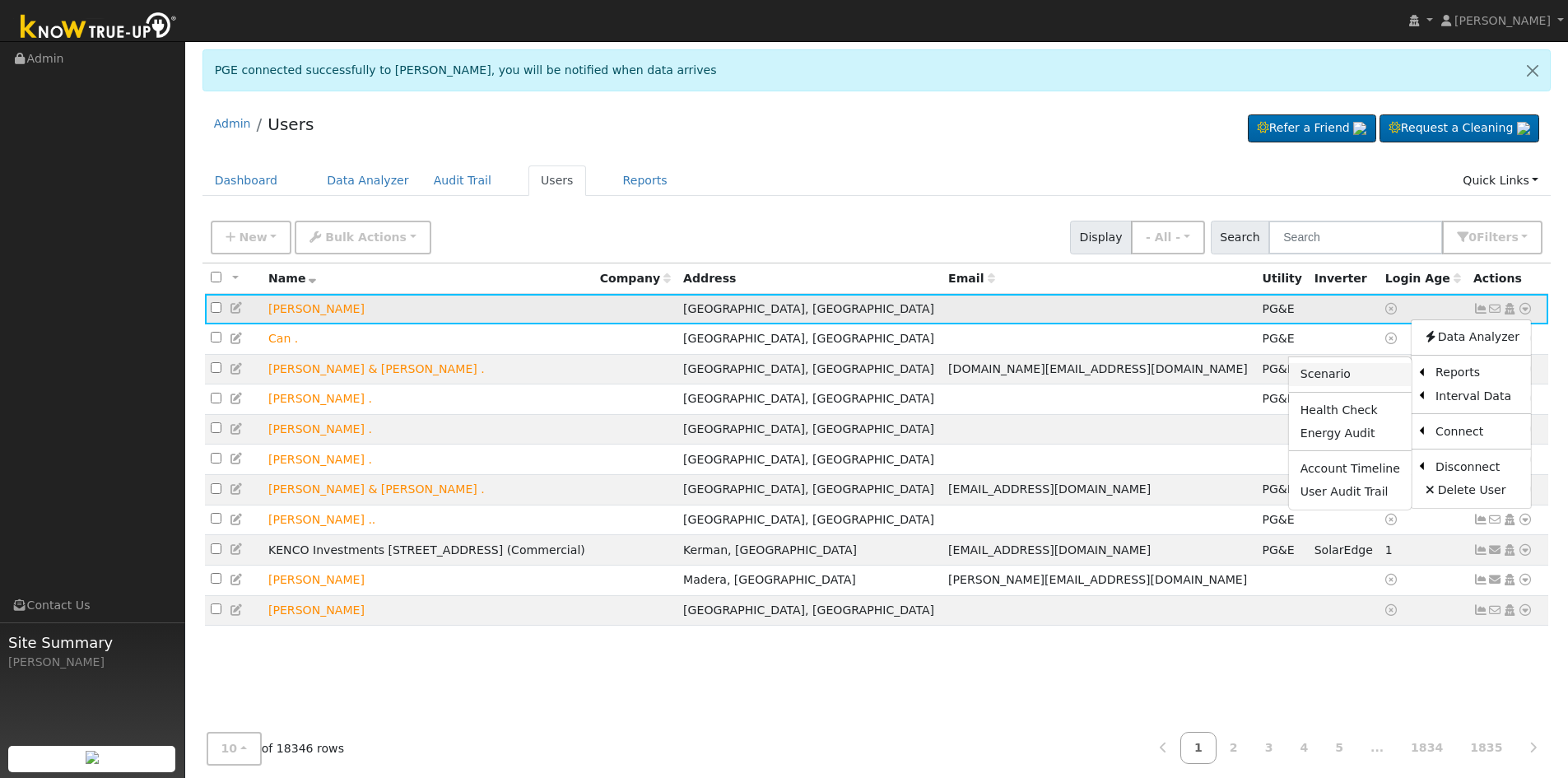
click at [1358, 375] on link "Scenario" at bounding box center [1349, 375] width 123 height 23
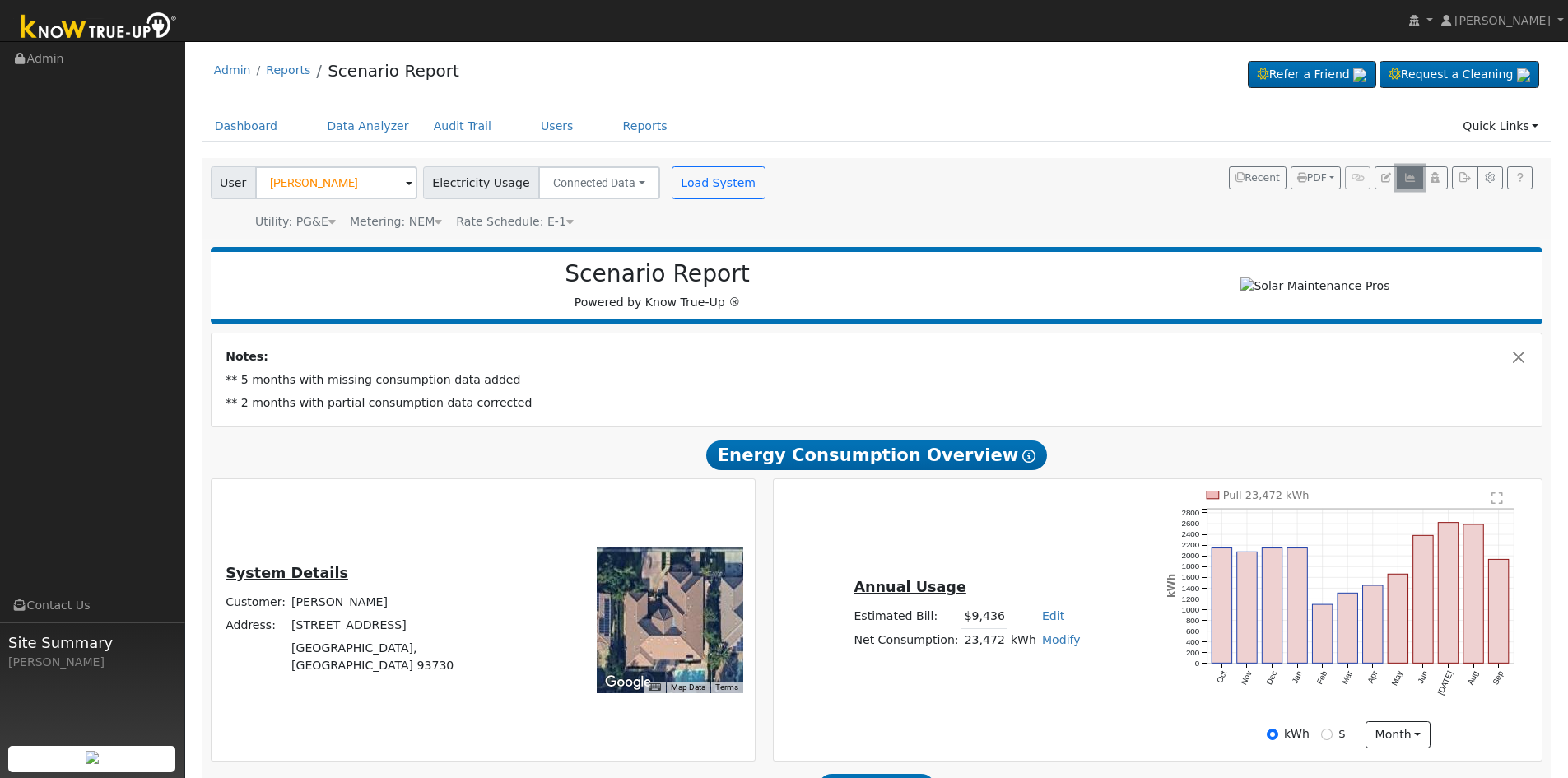
click at [1405, 179] on icon "button" at bounding box center [1409, 178] width 12 height 10
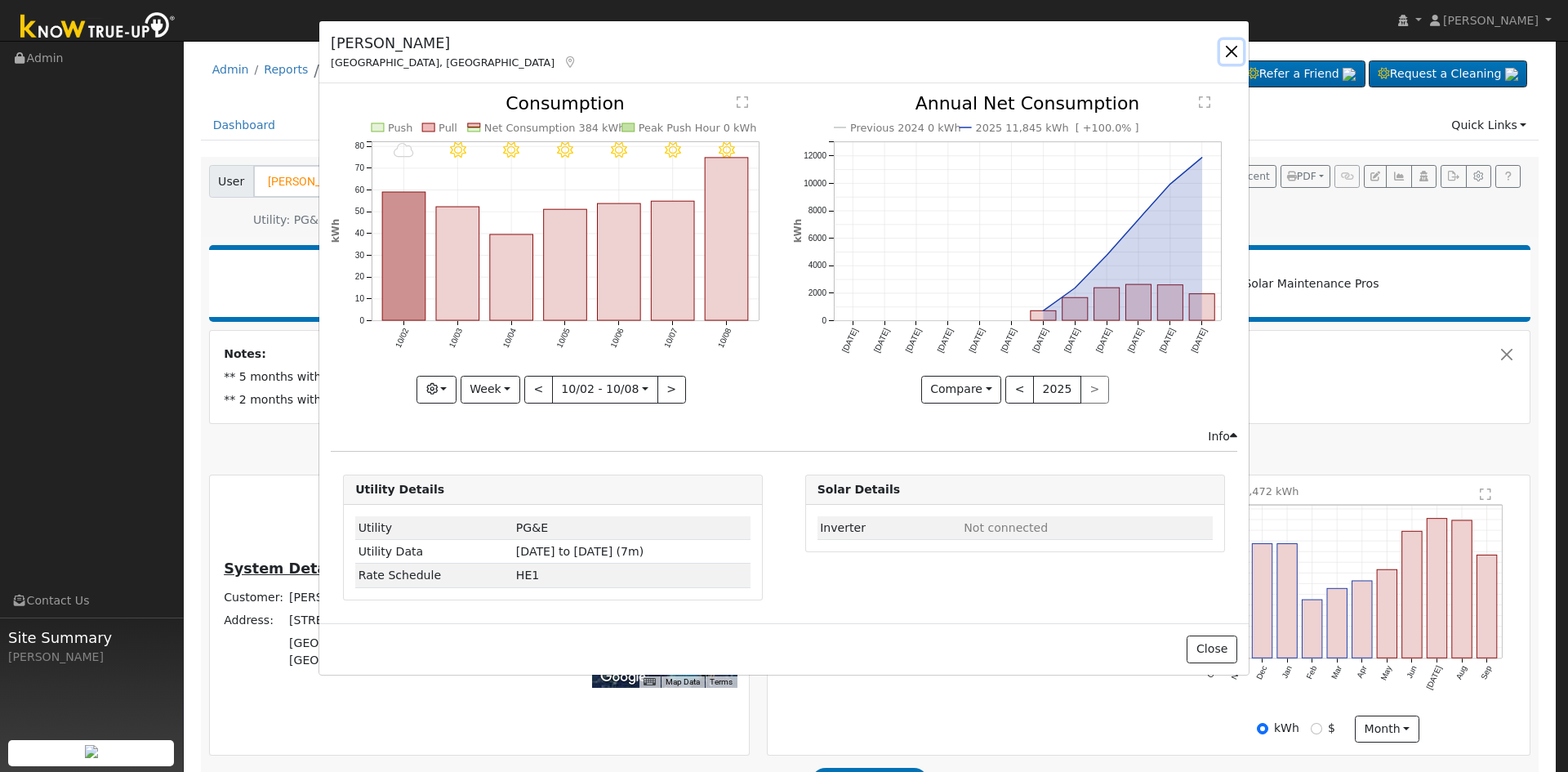
click at [1230, 49] on button "button" at bounding box center [1231, 51] width 23 height 23
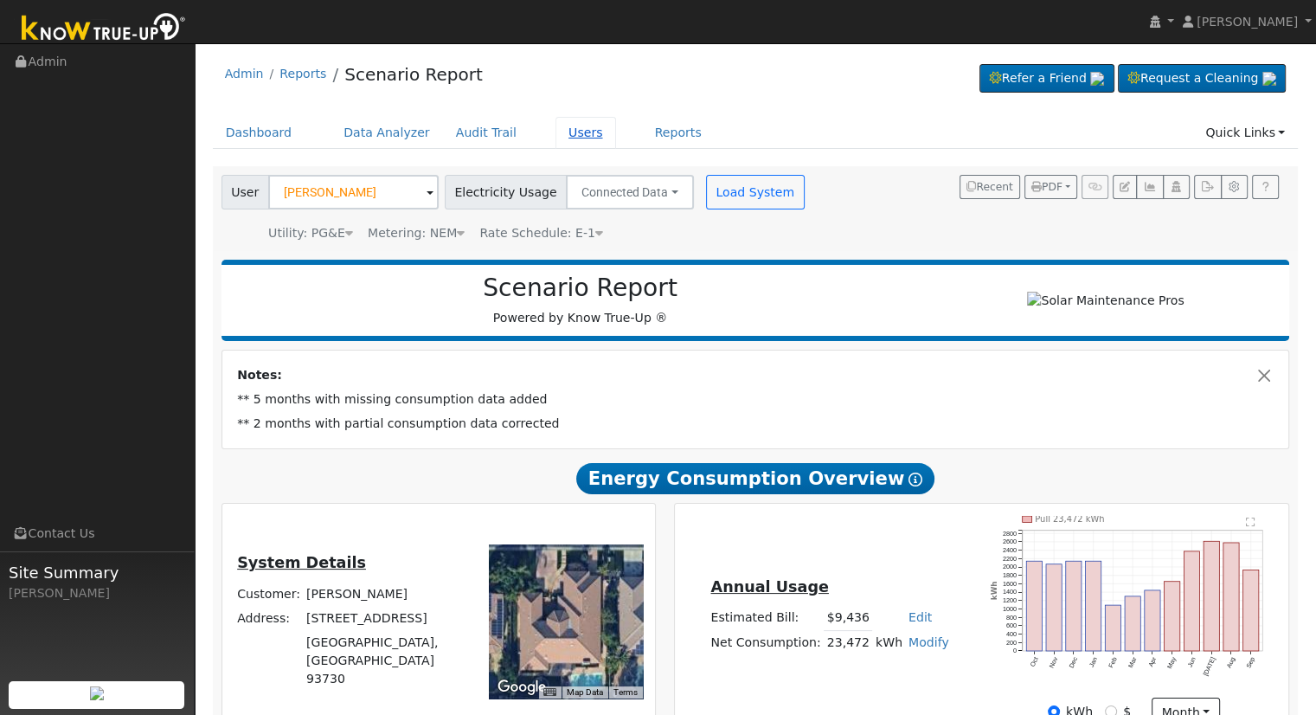
click at [560, 127] on link "Users" at bounding box center [586, 133] width 61 height 32
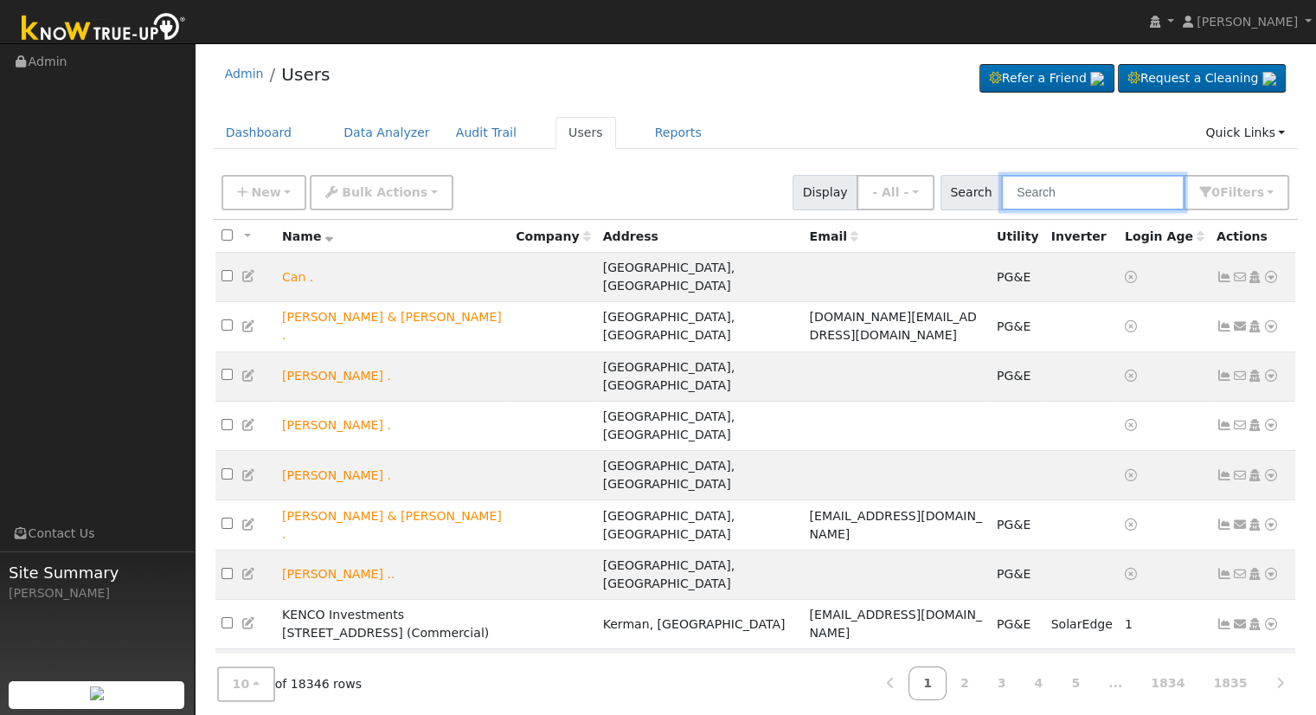
click at [1064, 188] on input "text" at bounding box center [1092, 192] width 183 height 35
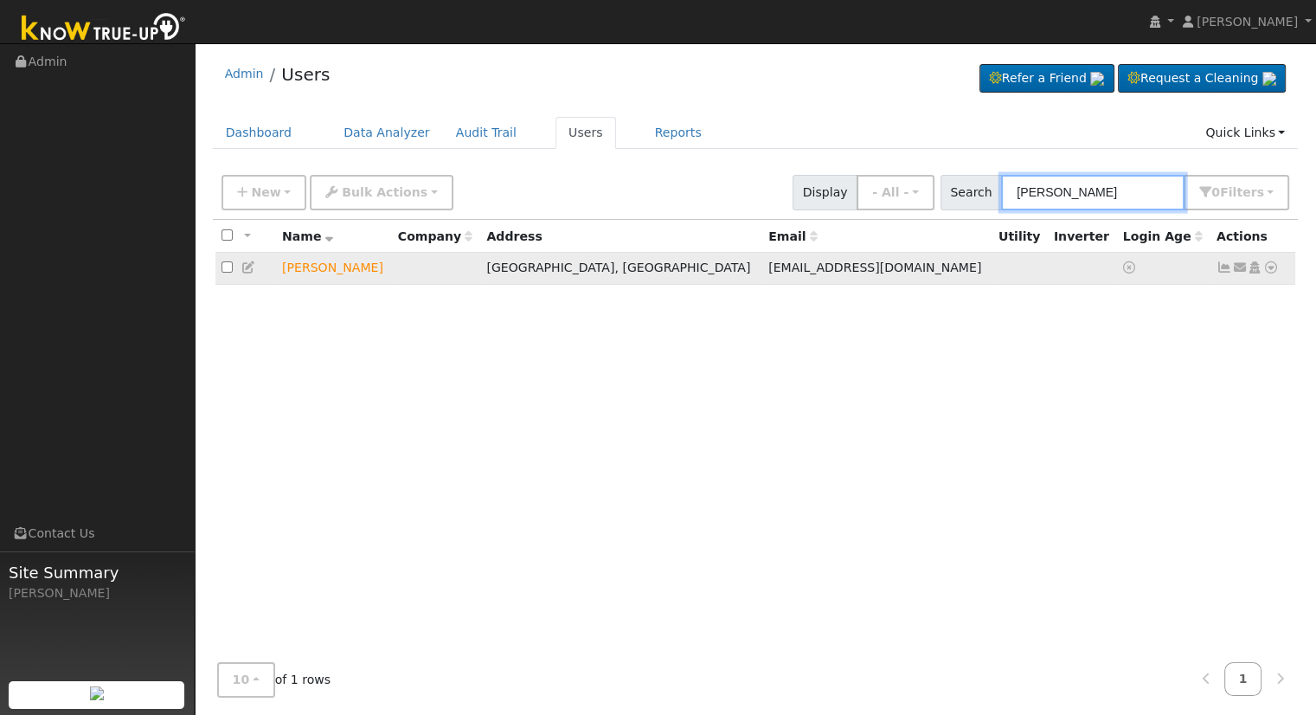
type input "jeff cardell"
click at [1274, 265] on icon at bounding box center [1272, 267] width 16 height 12
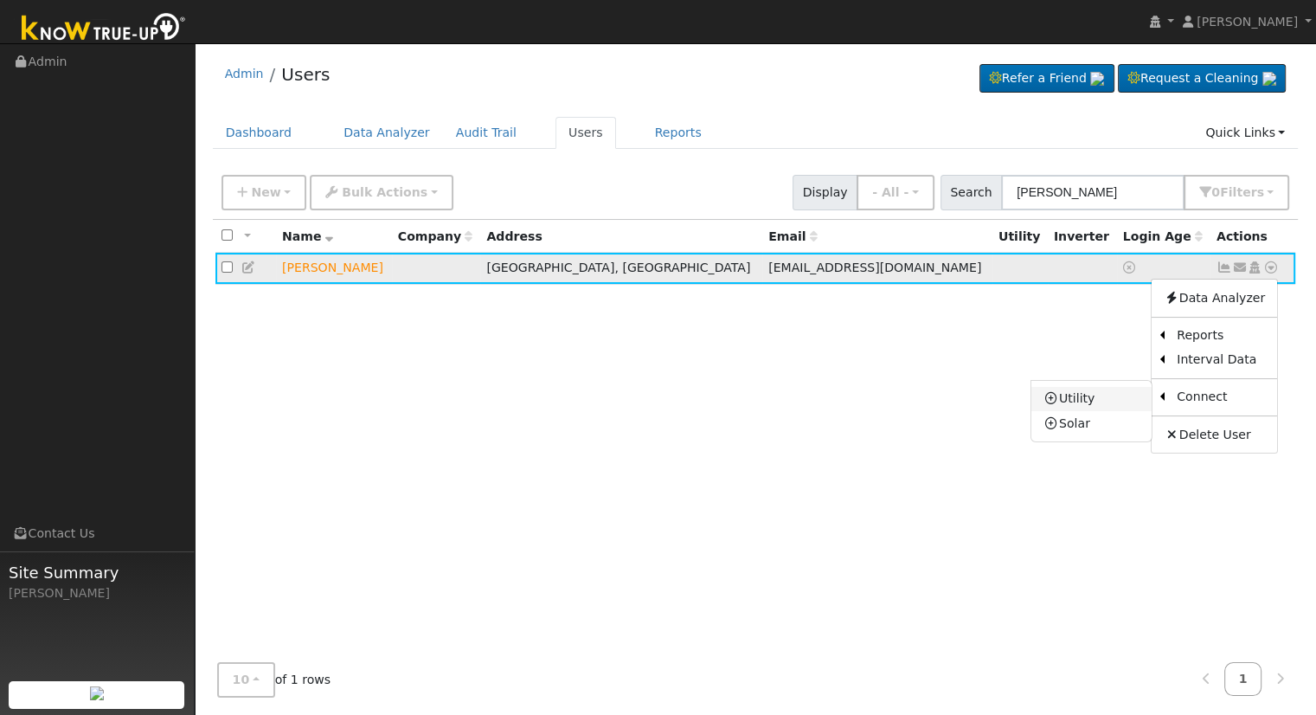
click at [1119, 402] on link "Utility" at bounding box center [1092, 399] width 120 height 24
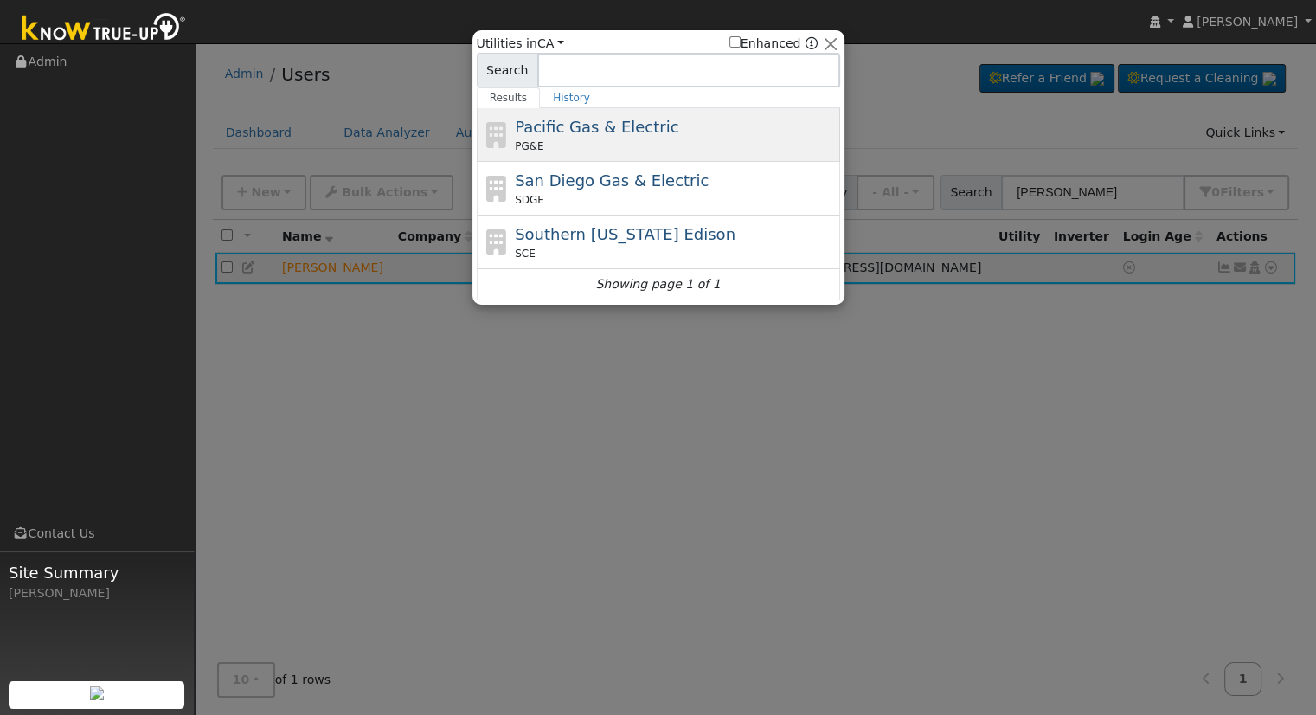
click at [596, 125] on span "Pacific Gas & Electric" at bounding box center [597, 127] width 164 height 18
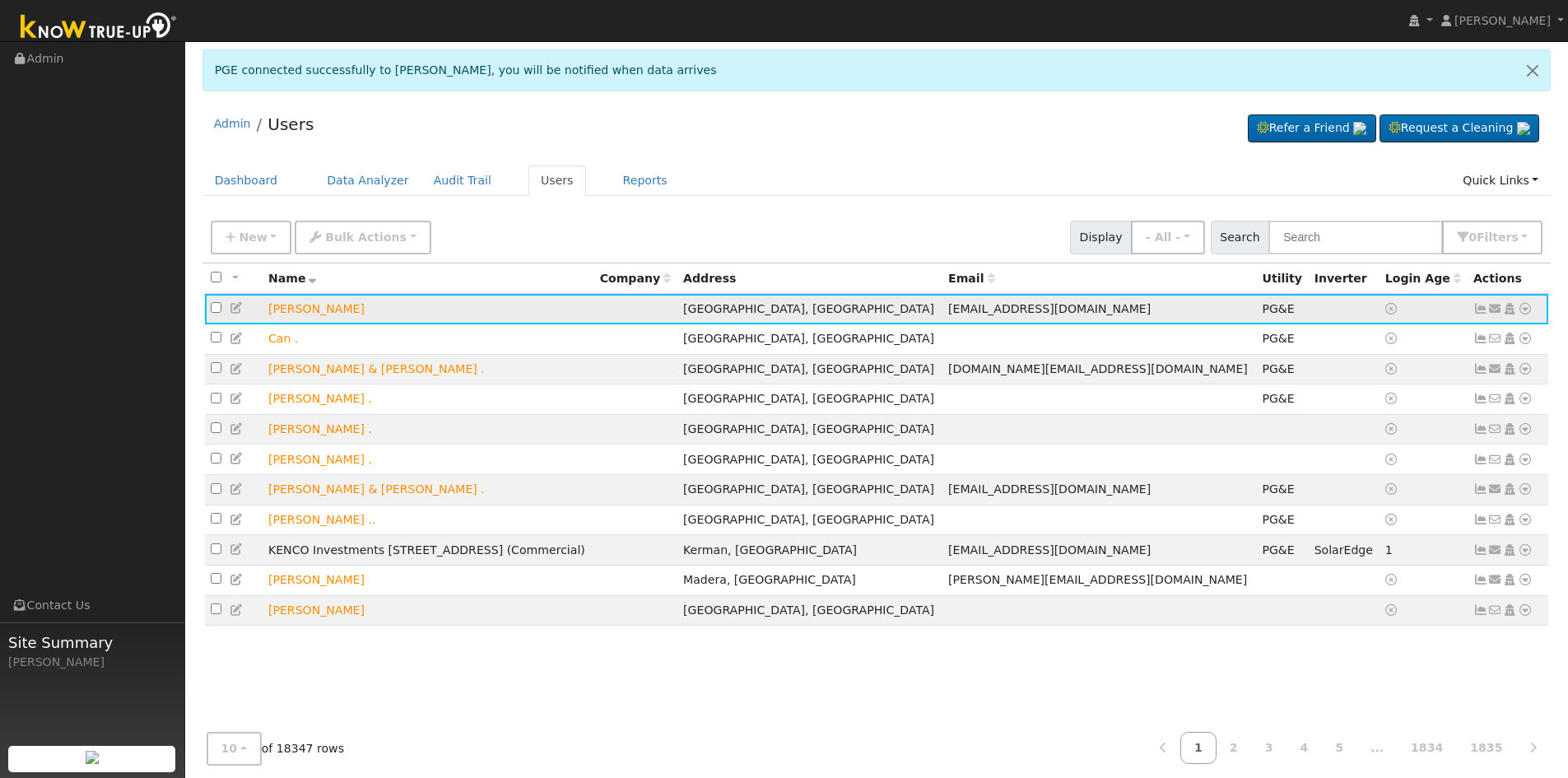
click at [1251, 312] on icon at bounding box center [1525, 308] width 15 height 11
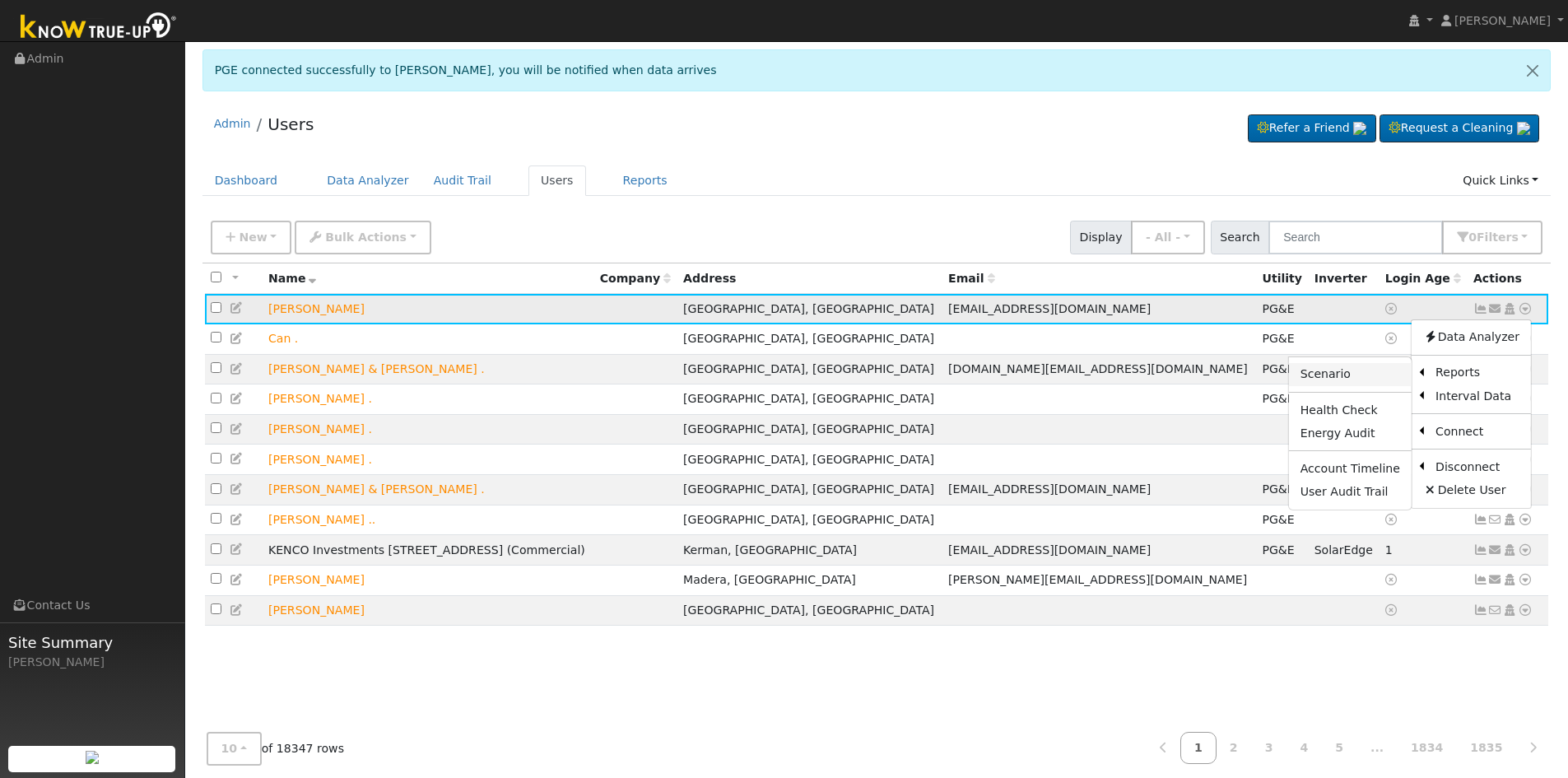
click at [1251, 378] on link "Scenario" at bounding box center [1349, 375] width 123 height 23
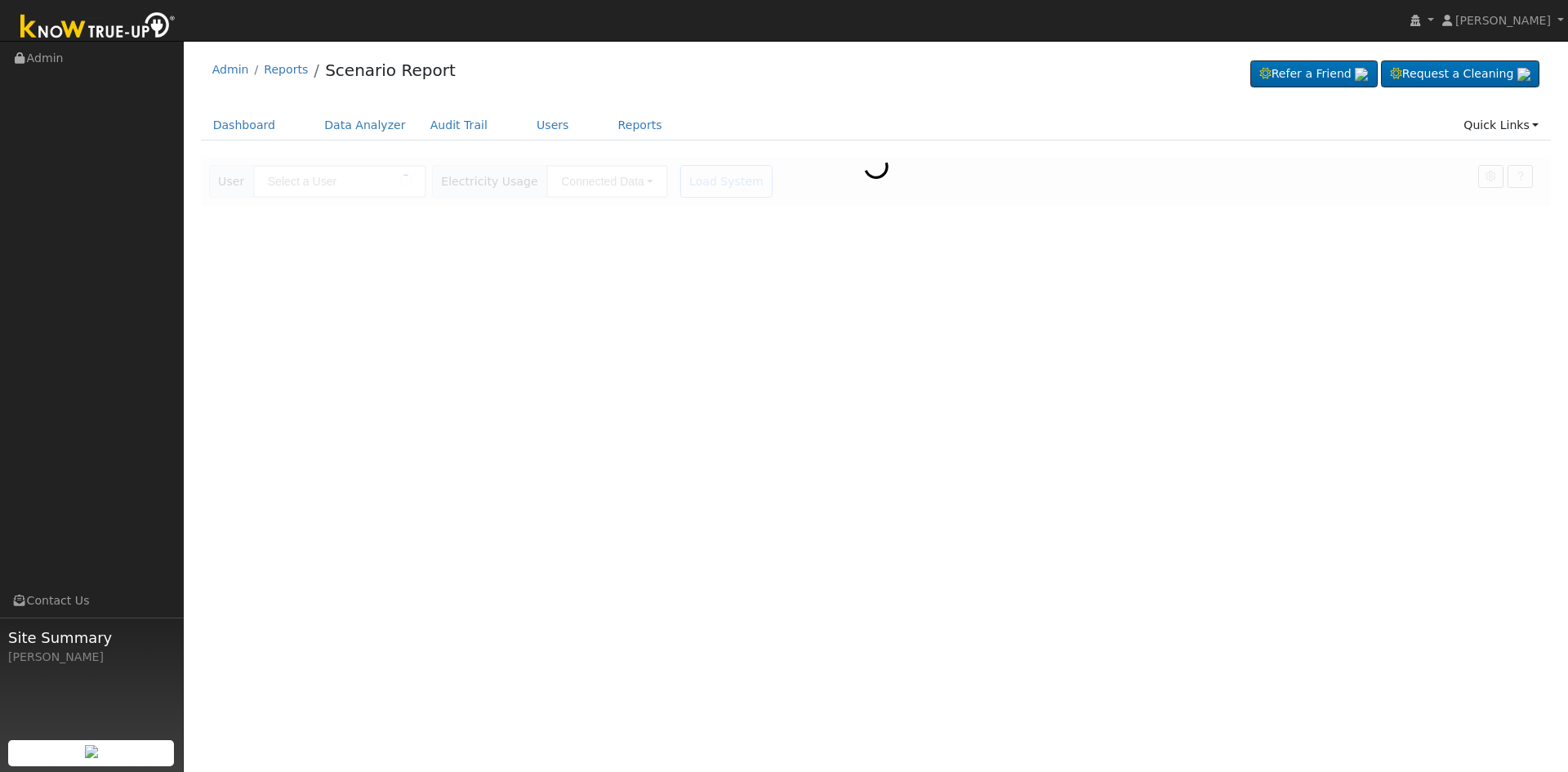
type input "[PERSON_NAME]"
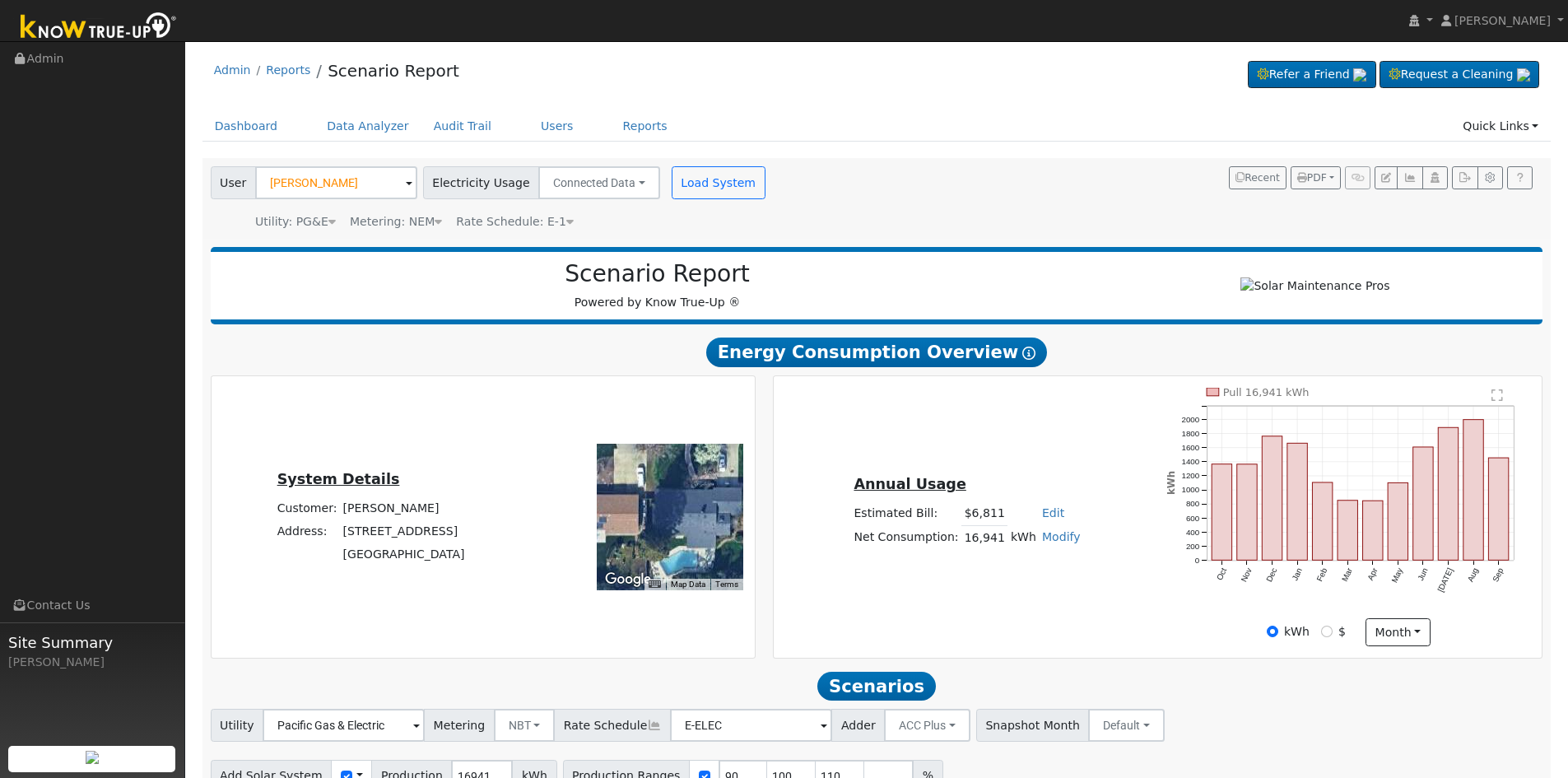
click at [1046, 515] on link "Edit" at bounding box center [1053, 513] width 22 height 13
type input "7793"
click at [1009, 457] on div "Annual Usage Estimated Bill: $6,811 Edit Estimated Bill $ 7793 Annual Net Consu…" at bounding box center [1157, 517] width 763 height 259
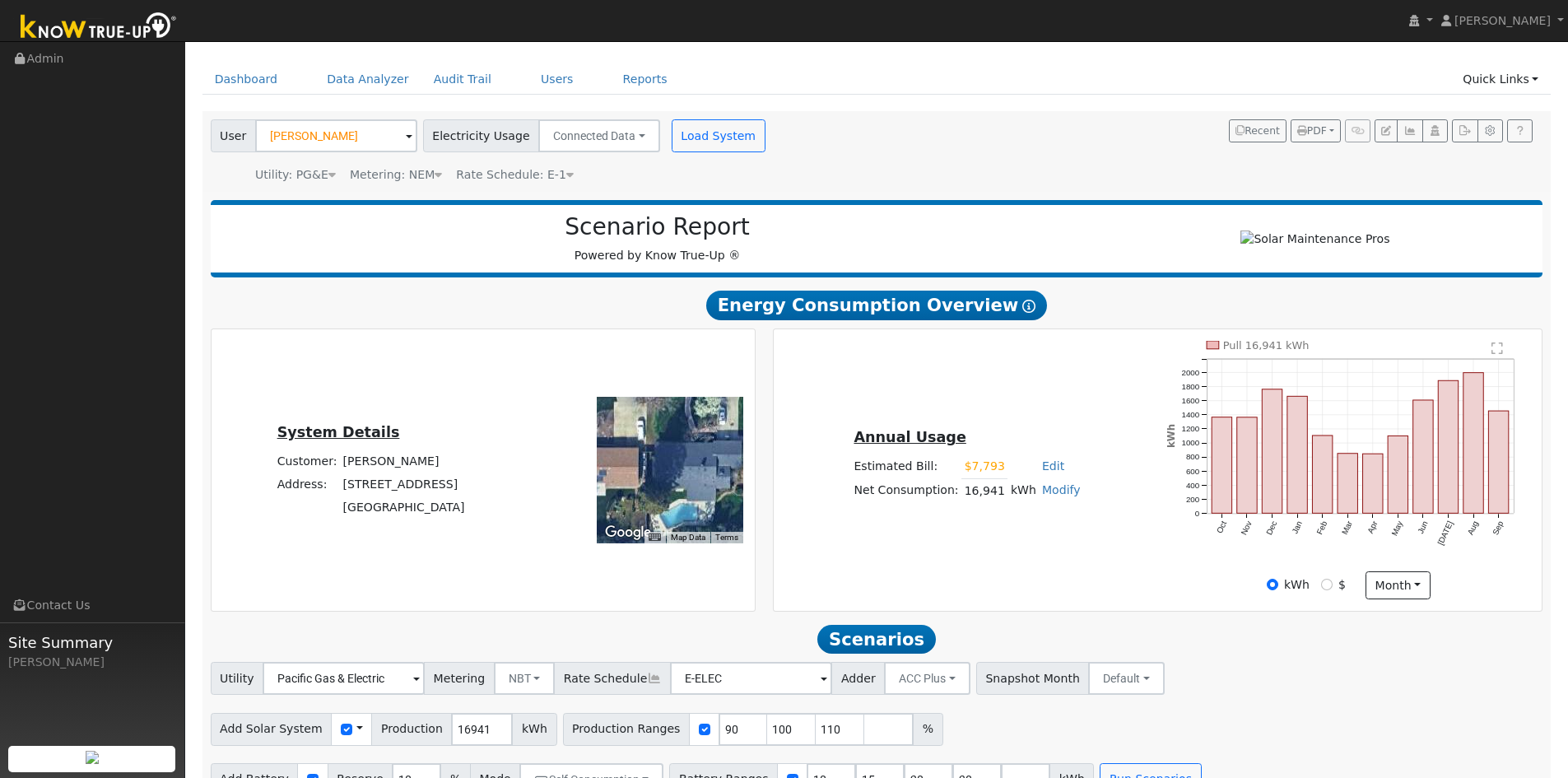
scroll to position [88, 0]
